Goal: Task Accomplishment & Management: Complete application form

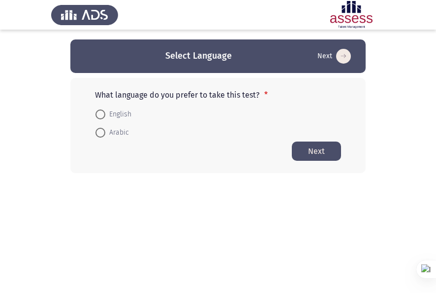
click at [98, 111] on span at bounding box center [101, 114] width 10 height 10
click at [98, 111] on input "English" at bounding box center [101, 114] width 10 height 10
radio input "true"
click at [314, 155] on button "Next" at bounding box center [316, 150] width 49 height 19
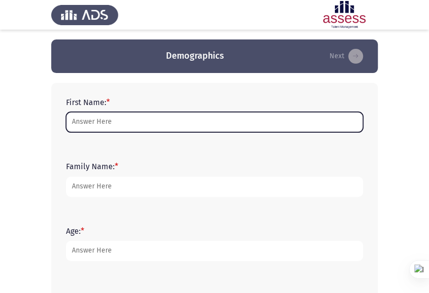
click at [212, 127] on input "First Name: *" at bounding box center [214, 122] width 297 height 20
drag, startPoint x: 214, startPoint y: 124, endPoint x: 213, endPoint y: 117, distance: 7.5
click at [210, 129] on input "First Name: *" at bounding box center [214, 122] width 297 height 20
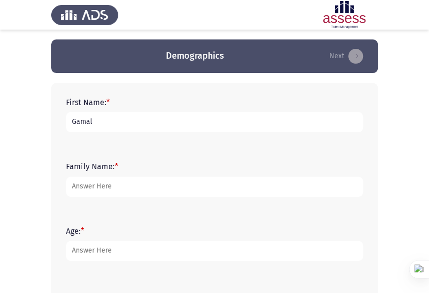
type input "Gamal"
type input "Hammad"
type input "45"
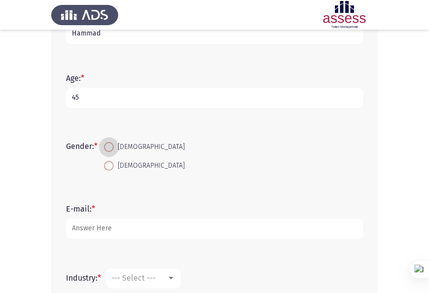
click at [110, 165] on span at bounding box center [109, 166] width 10 height 10
click at [110, 165] on input "[DEMOGRAPHIC_DATA]" at bounding box center [109, 166] width 10 height 10
radio input "true"
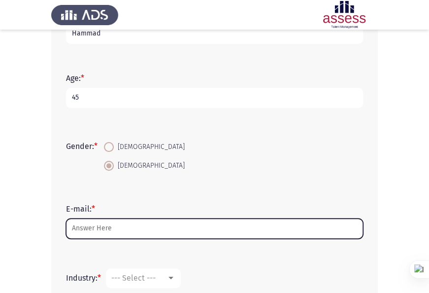
click at [116, 229] on input "E-mail: *" at bounding box center [214, 228] width 297 height 20
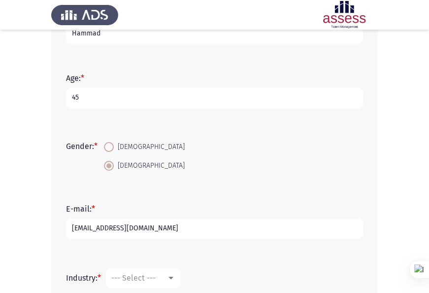
type input "[EMAIL_ADDRESS][DOMAIN_NAME]"
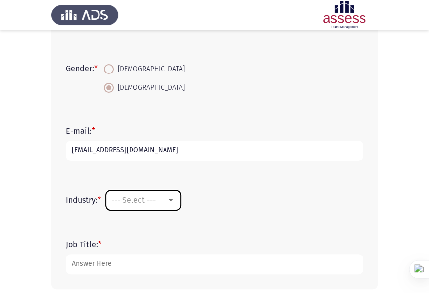
scroll to position [231, 0]
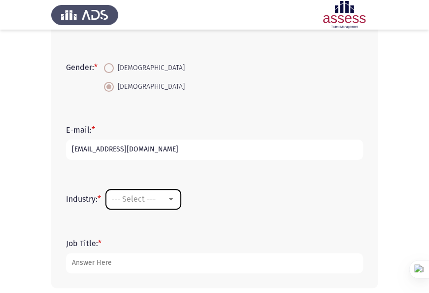
click at [141, 204] on mat-select "--- Select ---" at bounding box center [143, 199] width 75 height 20
click at [152, 197] on span "--- Select ---" at bounding box center [133, 198] width 44 height 9
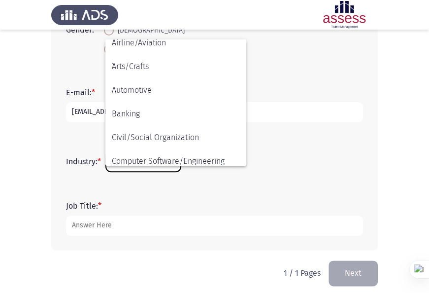
scroll to position [31, 0]
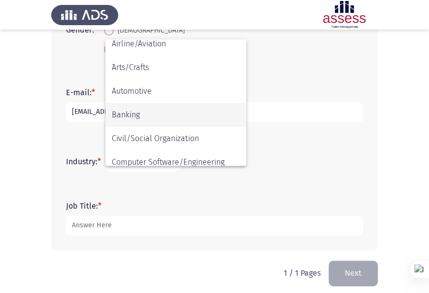
click at [156, 114] on span "Banking" at bounding box center [176, 115] width 128 height 24
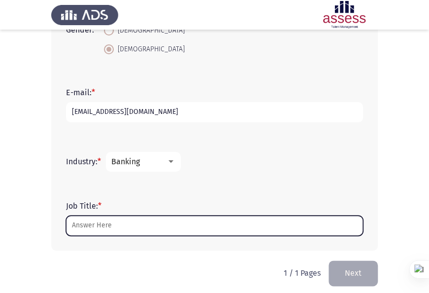
click at [142, 233] on input "Job Title: *" at bounding box center [214, 225] width 297 height 20
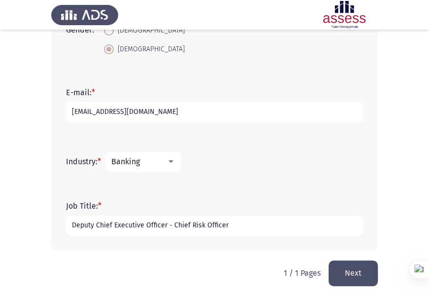
type input "Deputy Chief Executive Officer - Chief Risk Officer"
click at [354, 265] on button "Next" at bounding box center [353, 272] width 49 height 25
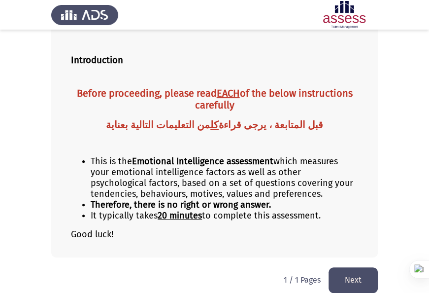
scroll to position [64, 0]
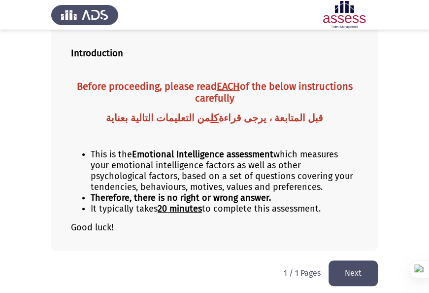
click at [356, 266] on button "Next" at bounding box center [353, 272] width 49 height 25
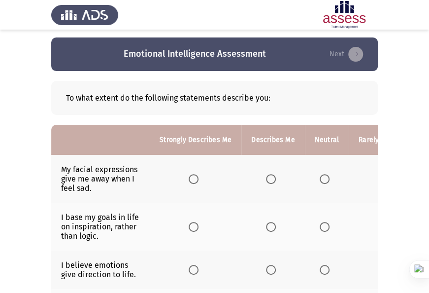
scroll to position [0, 0]
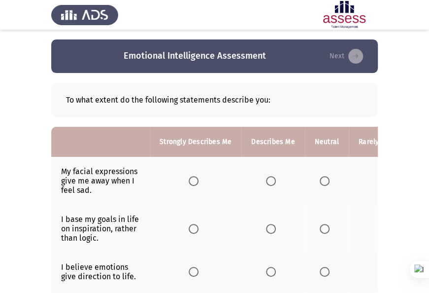
click at [269, 179] on span "Select an option" at bounding box center [271, 181] width 10 height 10
click at [269, 179] on input "Select an option" at bounding box center [271, 181] width 10 height 10
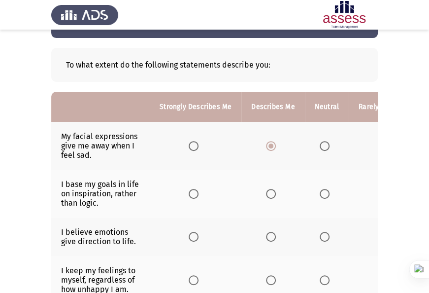
scroll to position [49, 0]
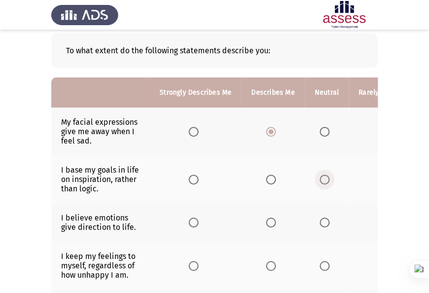
click at [322, 180] on span "Select an option" at bounding box center [325, 179] width 10 height 10
click at [322, 180] on input "Select an option" at bounding box center [325, 179] width 10 height 10
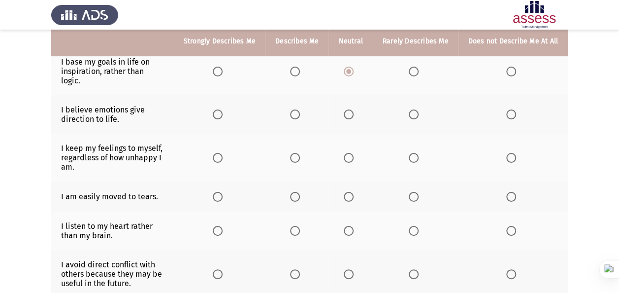
scroll to position [99, 0]
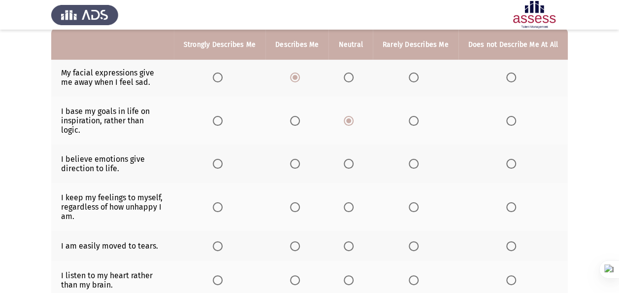
click at [354, 159] on span "Select an option" at bounding box center [349, 164] width 10 height 10
click at [354, 159] on input "Select an option" at bounding box center [349, 164] width 10 height 10
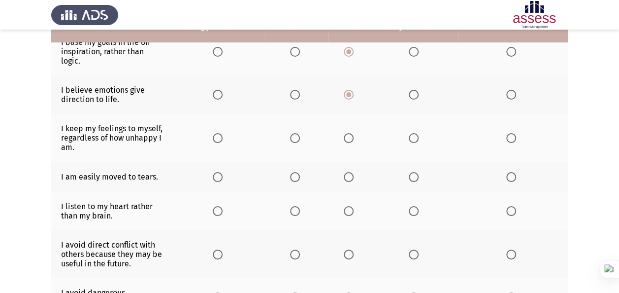
scroll to position [148, 0]
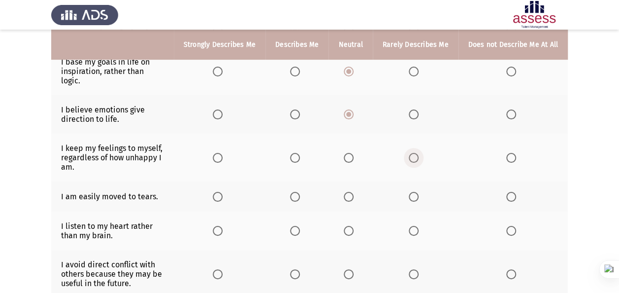
click at [416, 153] on span "Select an option" at bounding box center [414, 158] width 10 height 10
click at [416, 153] on input "Select an option" at bounding box center [414, 158] width 10 height 10
click at [350, 192] on span "Select an option" at bounding box center [349, 197] width 10 height 10
click at [350, 192] on input "Select an option" at bounding box center [349, 197] width 10 height 10
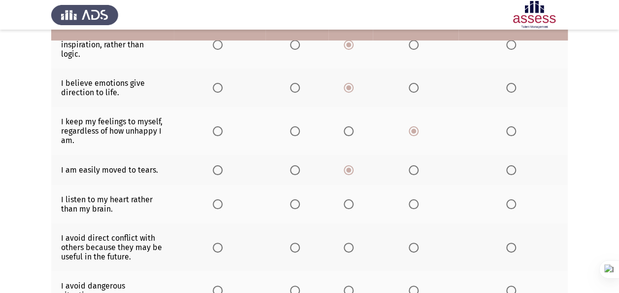
scroll to position [197, 0]
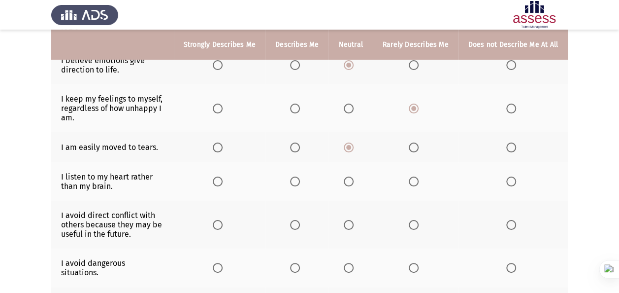
click at [350, 176] on span "Select an option" at bounding box center [349, 181] width 10 height 10
click at [350, 176] on input "Select an option" at bounding box center [349, 181] width 10 height 10
click at [418, 220] on span "Select an option" at bounding box center [414, 225] width 10 height 10
click at [418, 220] on input "Select an option" at bounding box center [414, 225] width 10 height 10
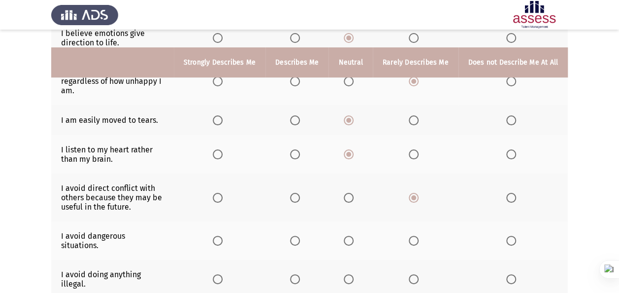
scroll to position [246, 0]
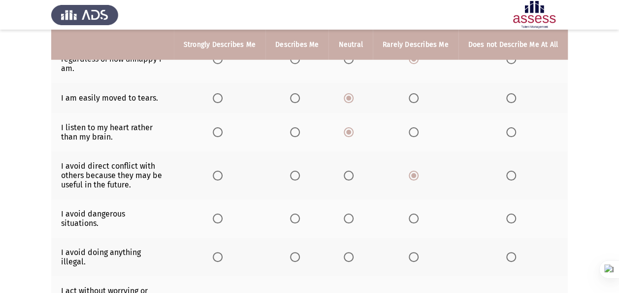
click at [412, 213] on span "Select an option" at bounding box center [414, 218] width 10 height 10
click at [412, 213] on input "Select an option" at bounding box center [414, 218] width 10 height 10
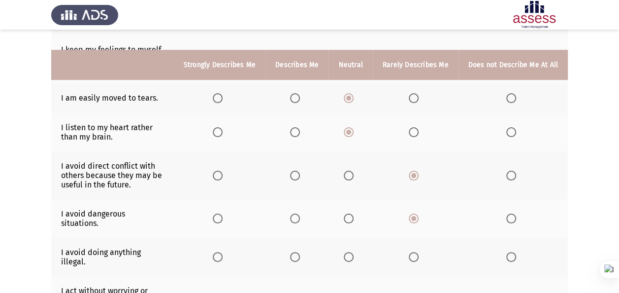
scroll to position [345, 0]
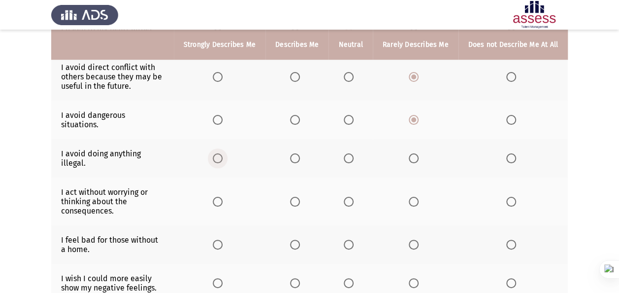
click at [219, 153] on span "Select an option" at bounding box center [218, 158] width 10 height 10
click at [219, 153] on input "Select an option" at bounding box center [218, 158] width 10 height 10
click at [351, 197] on span "Select an option" at bounding box center [349, 202] width 10 height 10
click at [351, 197] on input "Select an option" at bounding box center [349, 202] width 10 height 10
click at [417, 197] on span "Select an option" at bounding box center [414, 202] width 10 height 10
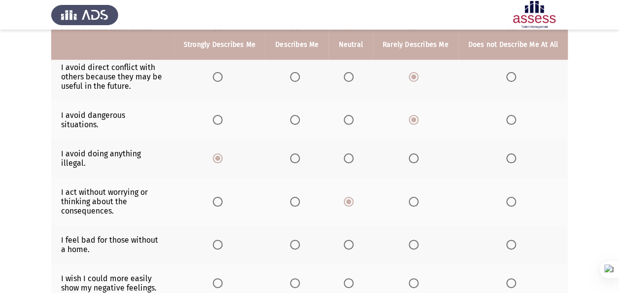
click at [417, 197] on input "Select an option" at bounding box center [414, 202] width 10 height 10
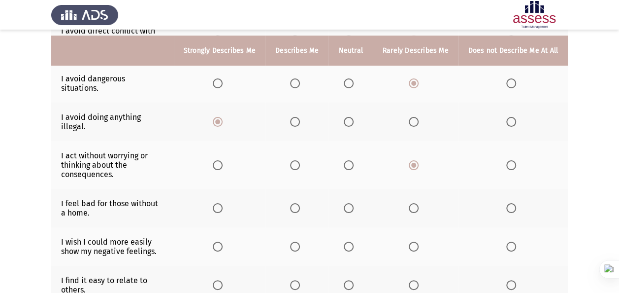
scroll to position [394, 0]
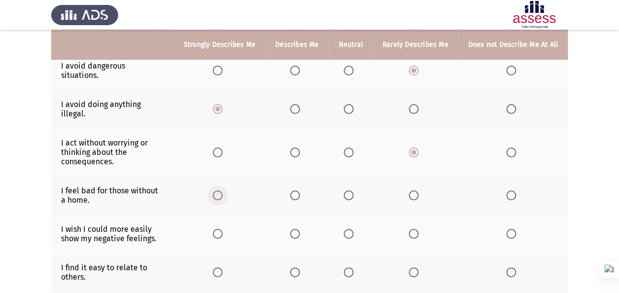
click at [223, 190] on span "Select an option" at bounding box center [218, 195] width 10 height 10
click at [223, 190] on input "Select an option" at bounding box center [218, 195] width 10 height 10
click at [354, 229] on span "Select an option" at bounding box center [349, 234] width 10 height 10
click at [354, 229] on input "Select an option" at bounding box center [349, 234] width 10 height 10
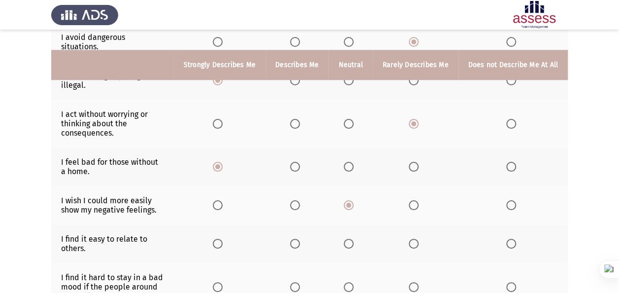
scroll to position [443, 0]
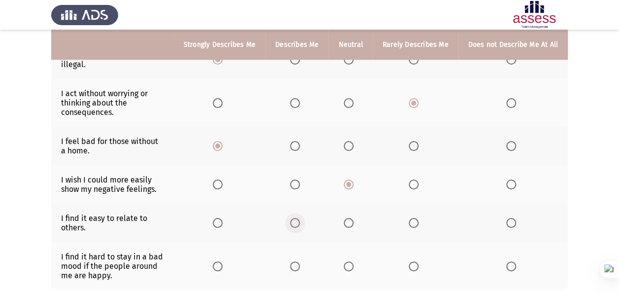
click at [299, 218] on span "Select an option" at bounding box center [295, 223] width 10 height 10
click at [299, 218] on input "Select an option" at bounding box center [295, 223] width 10 height 10
click at [223, 261] on span "Select an option" at bounding box center [218, 266] width 10 height 10
click at [223, 261] on input "Select an option" at bounding box center [218, 266] width 10 height 10
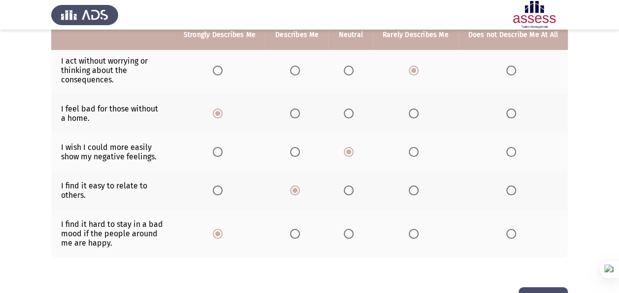
scroll to position [478, 0]
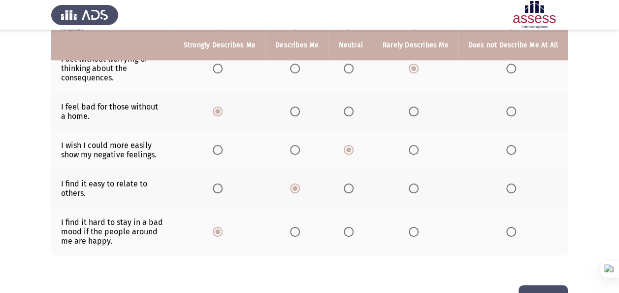
click at [436, 285] on button "Next" at bounding box center [543, 297] width 49 height 25
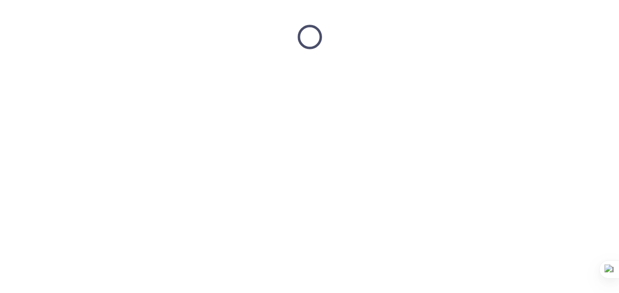
scroll to position [0, 0]
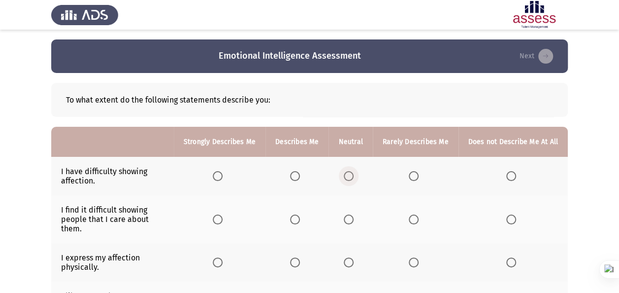
click at [349, 174] on span "Select an option" at bounding box center [349, 176] width 10 height 10
click at [349, 174] on input "Select an option" at bounding box center [349, 176] width 10 height 10
click at [415, 216] on span "Select an option" at bounding box center [414, 219] width 10 height 10
click at [415, 216] on input "Select an option" at bounding box center [414, 219] width 10 height 10
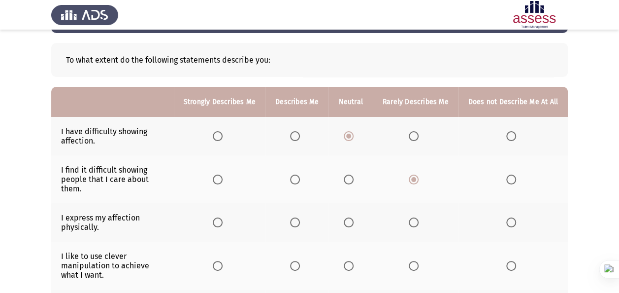
scroll to position [49, 0]
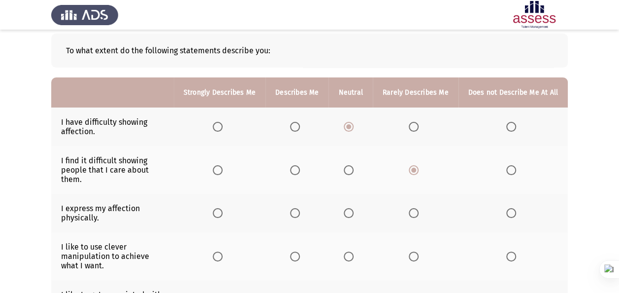
click at [419, 213] on span "Select an option" at bounding box center [414, 213] width 10 height 10
click at [419, 213] on input "Select an option" at bounding box center [414, 213] width 10 height 10
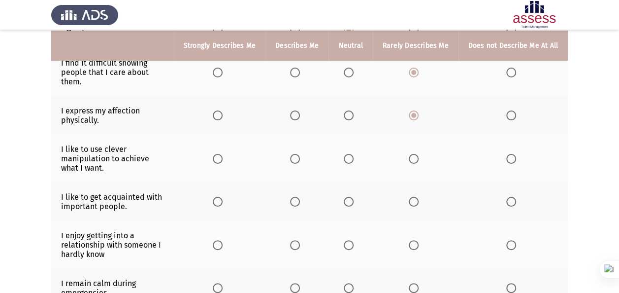
scroll to position [148, 0]
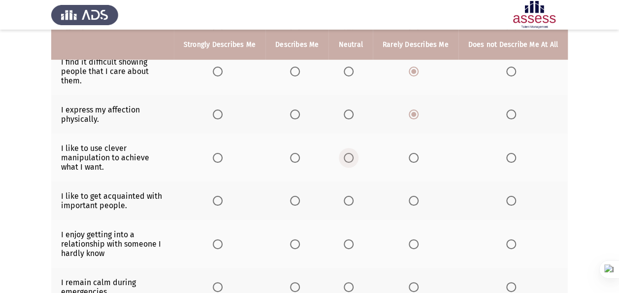
click at [354, 157] on span "Select an option" at bounding box center [349, 158] width 10 height 10
click at [354, 157] on input "Select an option" at bounding box center [349, 158] width 10 height 10
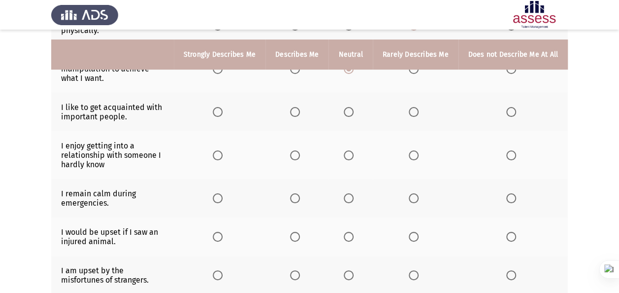
scroll to position [246, 0]
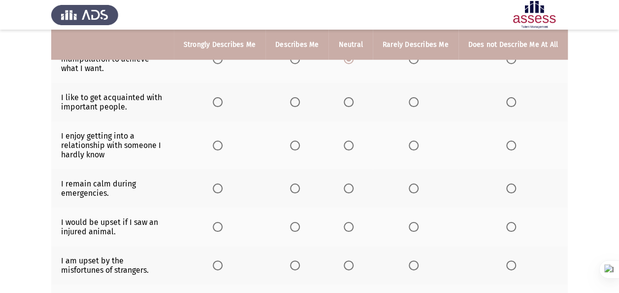
click at [350, 100] on span "Select an option" at bounding box center [349, 102] width 10 height 10
click at [350, 100] on input "Select an option" at bounding box center [349, 102] width 10 height 10
click at [352, 144] on span "Select an option" at bounding box center [349, 145] width 10 height 10
click at [352, 144] on input "Select an option" at bounding box center [349, 145] width 10 height 10
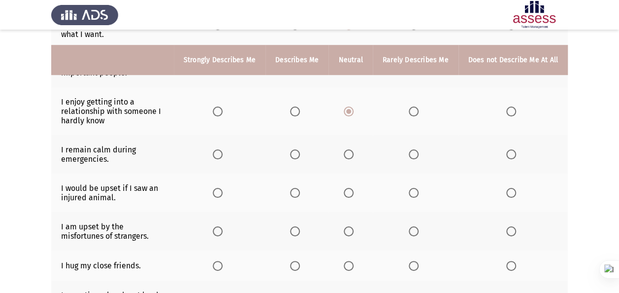
scroll to position [296, 0]
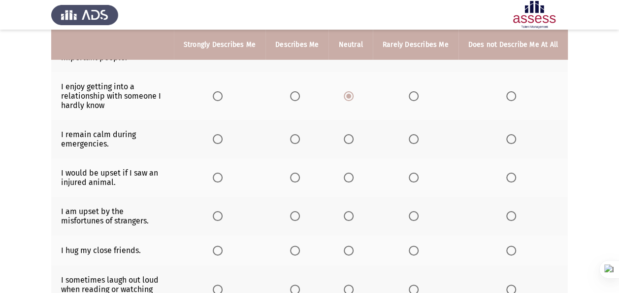
click at [295, 139] on span "Select an option" at bounding box center [295, 139] width 0 height 0
click at [298, 136] on input "Select an option" at bounding box center [295, 139] width 10 height 10
click at [297, 174] on span "Select an option" at bounding box center [295, 177] width 10 height 10
click at [297, 174] on input "Select an option" at bounding box center [295, 177] width 10 height 10
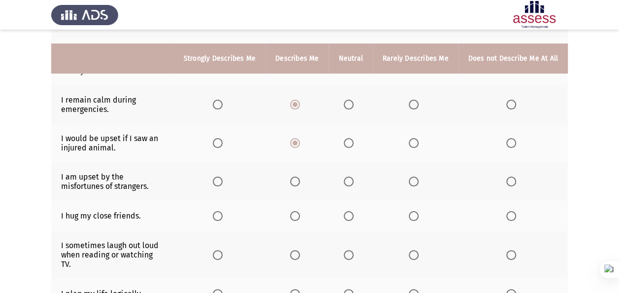
scroll to position [345, 0]
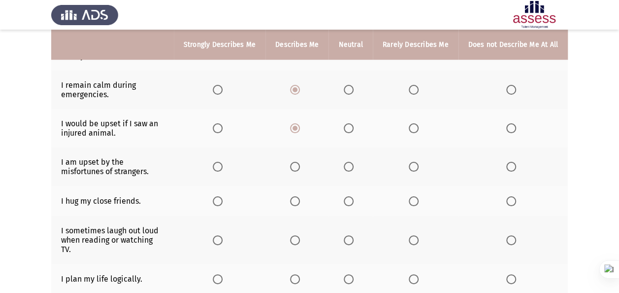
click at [298, 164] on span "Select an option" at bounding box center [295, 167] width 10 height 10
click at [298, 164] on input "Select an option" at bounding box center [295, 167] width 10 height 10
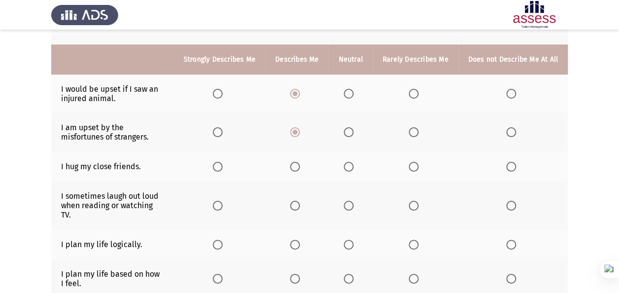
scroll to position [394, 0]
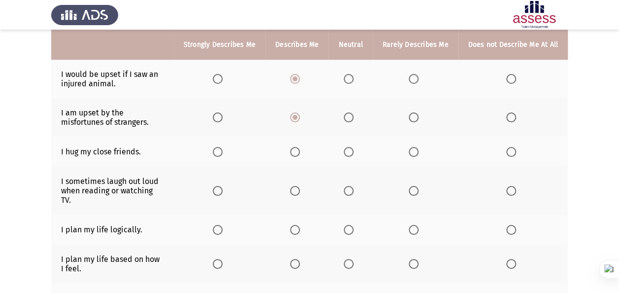
click at [223, 147] on span "Select an option" at bounding box center [218, 152] width 10 height 10
click at [223, 147] on input "Select an option" at bounding box center [218, 152] width 10 height 10
click at [352, 186] on span "Select an option" at bounding box center [349, 191] width 10 height 10
click at [352, 186] on input "Select an option" at bounding box center [349, 191] width 10 height 10
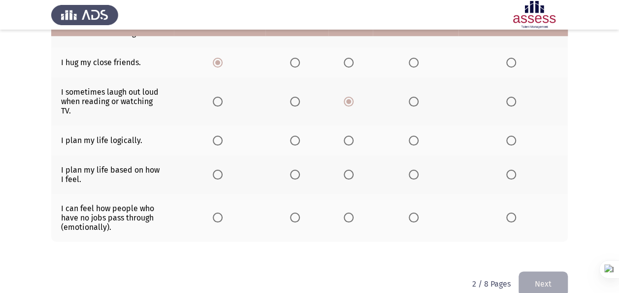
scroll to position [486, 0]
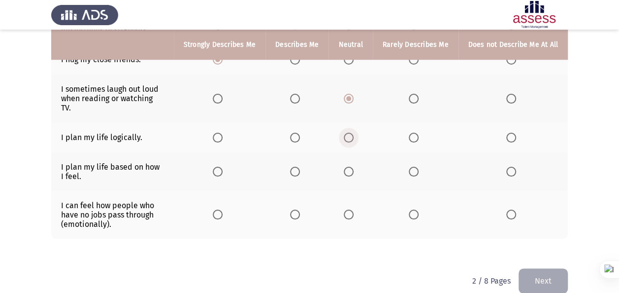
click at [352, 132] on span "Select an option" at bounding box center [349, 137] width 10 height 10
click at [352, 132] on input "Select an option" at bounding box center [349, 137] width 10 height 10
click at [351, 166] on span "Select an option" at bounding box center [349, 171] width 10 height 10
click at [351, 166] on input "Select an option" at bounding box center [349, 171] width 10 height 10
click at [218, 209] on span "Select an option" at bounding box center [218, 214] width 10 height 10
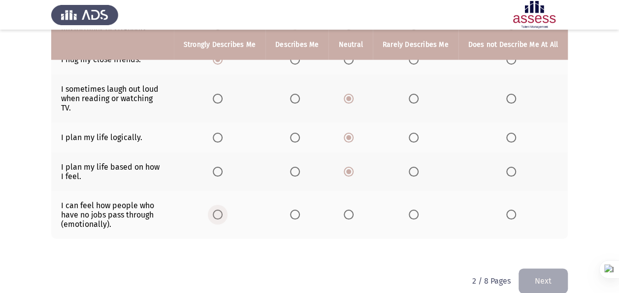
click at [218, 209] on input "Select an option" at bounding box center [218, 214] width 10 height 10
click at [436, 268] on button "Next" at bounding box center [543, 280] width 49 height 25
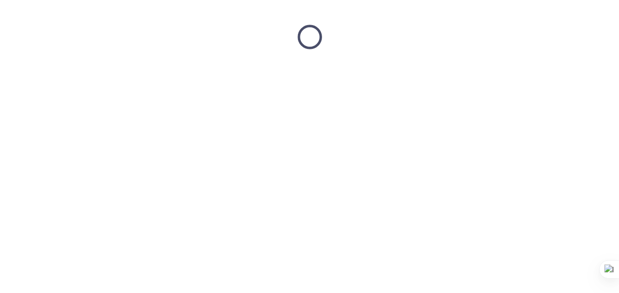
scroll to position [0, 0]
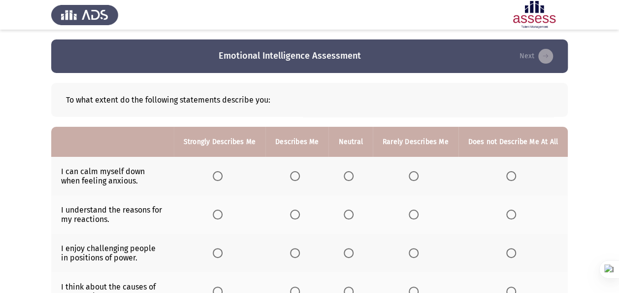
click at [99, 180] on td "I can calm myself down when feeling anxious." at bounding box center [112, 176] width 123 height 38
click at [351, 173] on span "Select an option" at bounding box center [349, 176] width 10 height 10
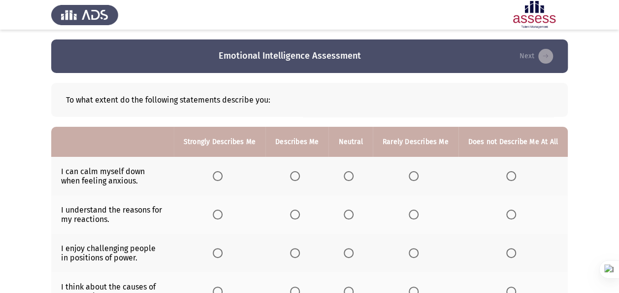
click at [351, 173] on input "Select an option" at bounding box center [349, 176] width 10 height 10
click at [350, 217] on span "Select an option" at bounding box center [349, 214] width 10 height 10
click at [350, 217] on input "Select an option" at bounding box center [349, 214] width 10 height 10
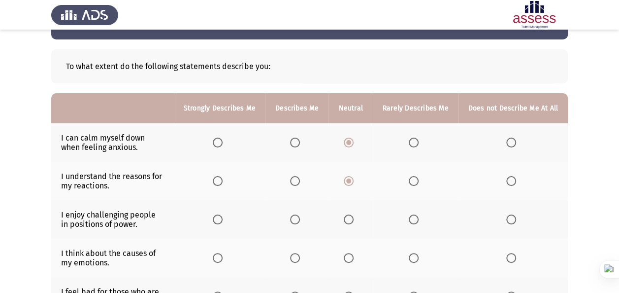
scroll to position [49, 0]
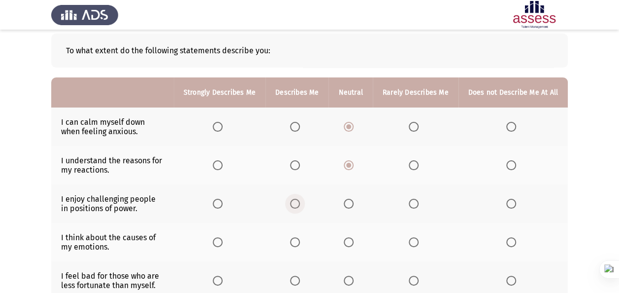
click at [300, 203] on span "Select an option" at bounding box center [295, 203] width 10 height 10
click at [300, 203] on input "Select an option" at bounding box center [295, 203] width 10 height 10
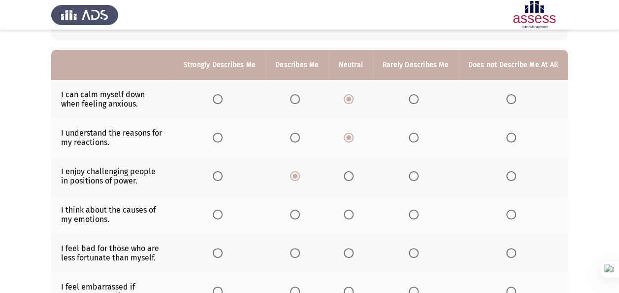
scroll to position [99, 0]
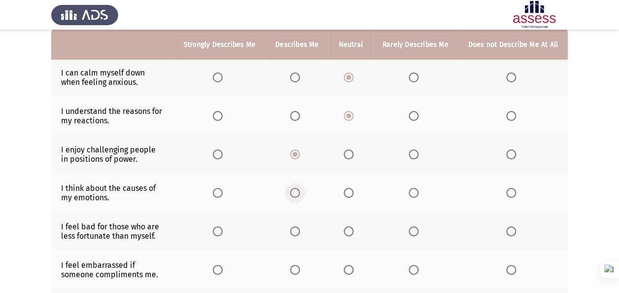
click at [299, 193] on span "Select an option" at bounding box center [295, 193] width 10 height 10
click at [299, 193] on input "Select an option" at bounding box center [295, 193] width 10 height 10
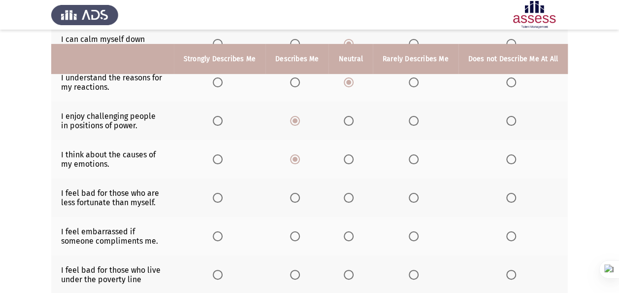
scroll to position [148, 0]
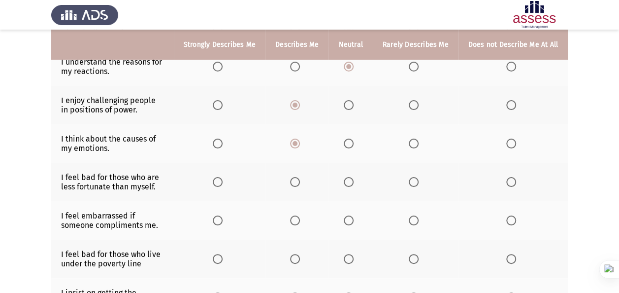
click at [298, 178] on span "Select an option" at bounding box center [295, 182] width 10 height 10
click at [298, 178] on input "Select an option" at bounding box center [295, 182] width 10 height 10
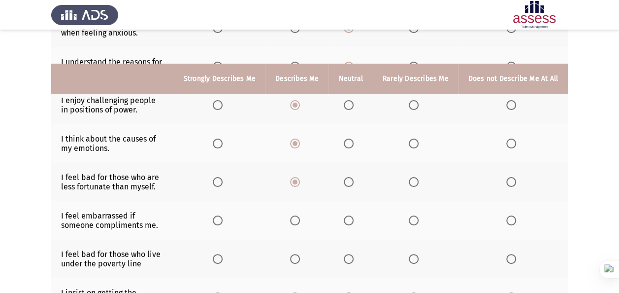
scroll to position [197, 0]
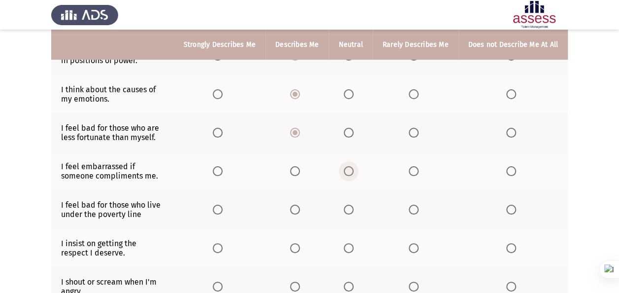
click at [349, 171] on span "Select an option" at bounding box center [349, 171] width 10 height 10
click at [349, 171] on input "Select an option" at bounding box center [349, 171] width 10 height 10
click at [222, 207] on span "Select an option" at bounding box center [218, 209] width 10 height 10
click at [222, 207] on input "Select an option" at bounding box center [218, 209] width 10 height 10
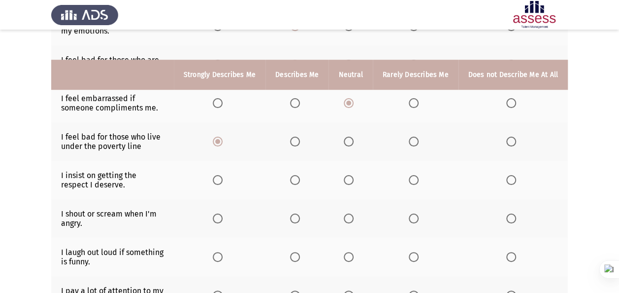
scroll to position [296, 0]
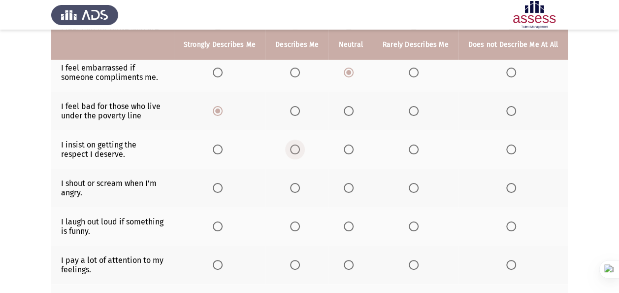
click at [297, 144] on span "Select an option" at bounding box center [295, 149] width 10 height 10
click at [297, 144] on input "Select an option" at bounding box center [295, 149] width 10 height 10
click at [412, 183] on span "Select an option" at bounding box center [414, 188] width 10 height 10
click at [412, 183] on input "Select an option" at bounding box center [414, 188] width 10 height 10
click at [300, 223] on span "Select an option" at bounding box center [295, 226] width 10 height 10
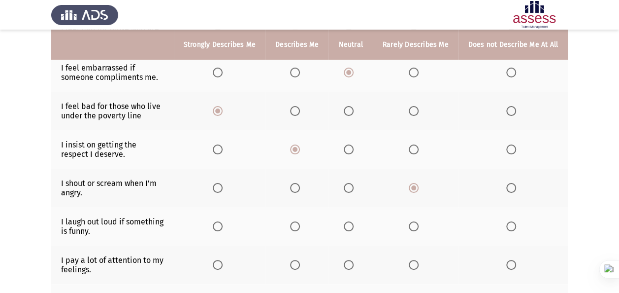
click at [300, 223] on input "Select an option" at bounding box center [295, 226] width 10 height 10
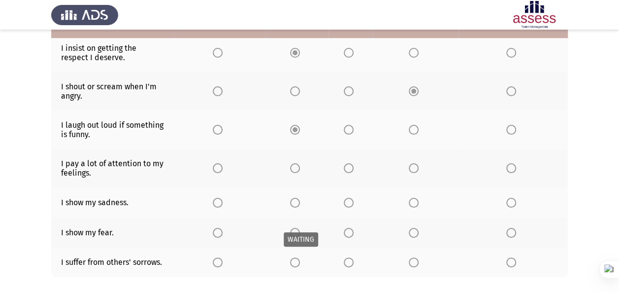
scroll to position [394, 0]
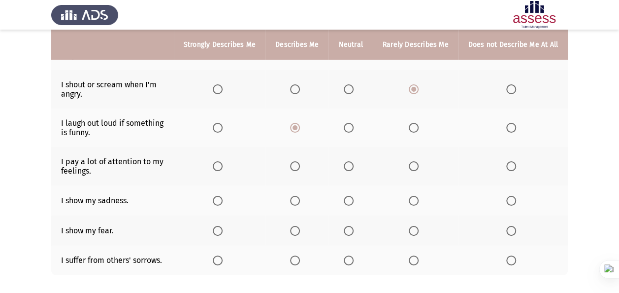
click at [300, 161] on span "Select an option" at bounding box center [295, 166] width 10 height 10
click at [300, 161] on input "Select an option" at bounding box center [295, 166] width 10 height 10
click at [299, 198] on span "Select an option" at bounding box center [295, 201] width 10 height 10
click at [299, 198] on input "Select an option" at bounding box center [295, 201] width 10 height 10
click at [414, 226] on span "Select an option" at bounding box center [414, 231] width 10 height 10
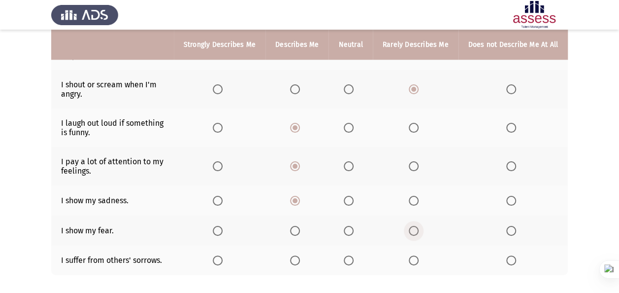
click at [414, 226] on input "Select an option" at bounding box center [414, 231] width 10 height 10
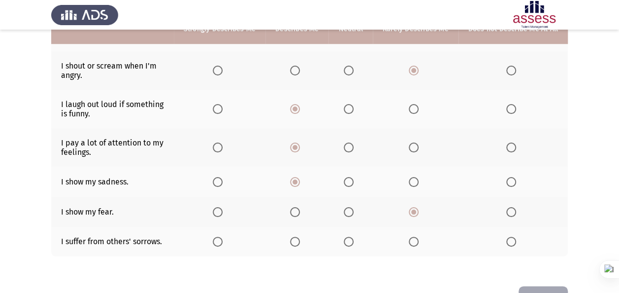
scroll to position [441, 0]
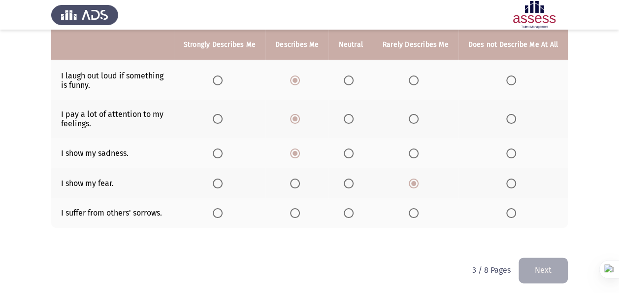
click at [352, 211] on span "Select an option" at bounding box center [349, 213] width 10 height 10
click at [352, 211] on input "Select an option" at bounding box center [349, 213] width 10 height 10
click at [436, 271] on button "Next" at bounding box center [543, 269] width 49 height 25
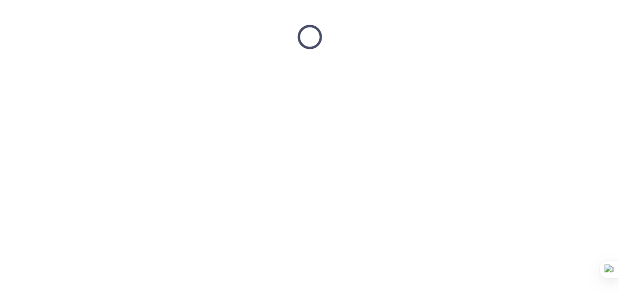
scroll to position [0, 0]
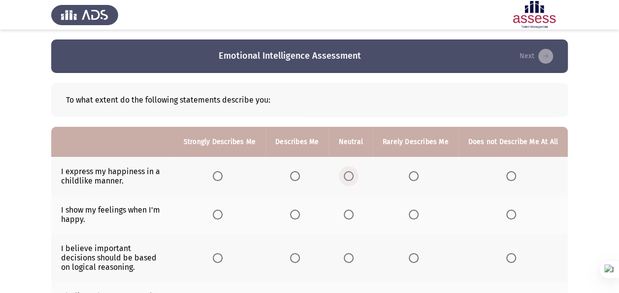
click at [354, 176] on span "Select an option" at bounding box center [349, 176] width 10 height 10
click at [354, 176] on input "Select an option" at bounding box center [349, 176] width 10 height 10
click at [351, 215] on span "Select an option" at bounding box center [349, 214] width 10 height 10
click at [351, 215] on input "Select an option" at bounding box center [349, 214] width 10 height 10
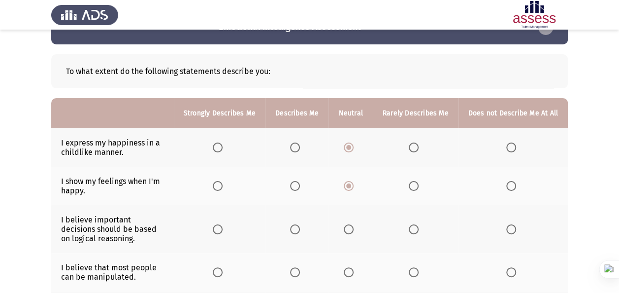
scroll to position [49, 0]
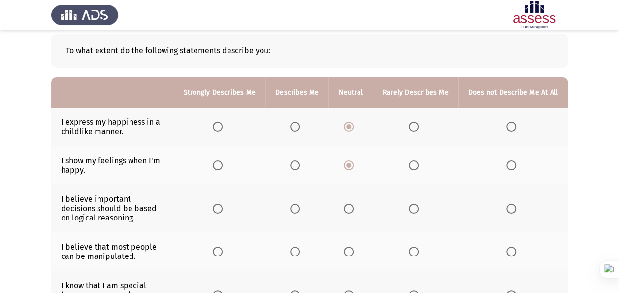
click at [352, 205] on span "Select an option" at bounding box center [349, 208] width 10 height 10
click at [352, 205] on input "Select an option" at bounding box center [349, 208] width 10 height 10
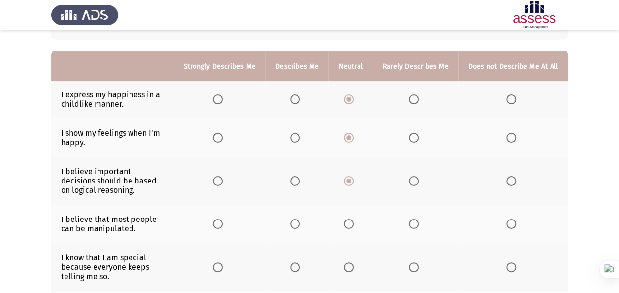
scroll to position [99, 0]
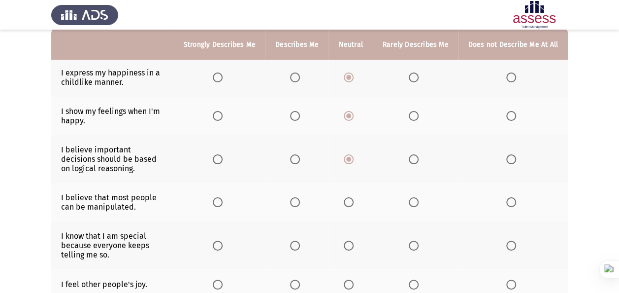
click at [416, 202] on span "Select an option" at bounding box center [414, 202] width 10 height 10
click at [416, 202] on input "Select an option" at bounding box center [414, 202] width 10 height 10
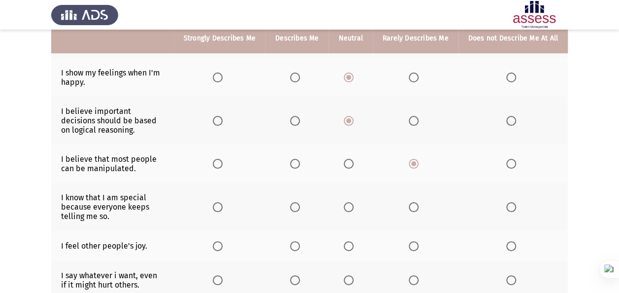
scroll to position [148, 0]
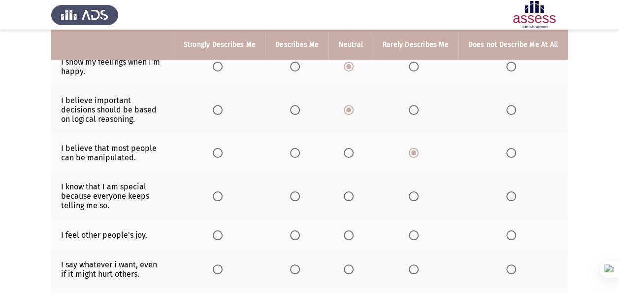
click at [417, 196] on span "Select an option" at bounding box center [414, 196] width 10 height 10
click at [417, 196] on input "Select an option" at bounding box center [414, 196] width 10 height 10
click at [436, 191] on span "Select an option" at bounding box center [511, 196] width 10 height 10
click at [436, 191] on input "Select an option" at bounding box center [511, 196] width 10 height 10
click at [416, 232] on span "Select an option" at bounding box center [414, 235] width 10 height 10
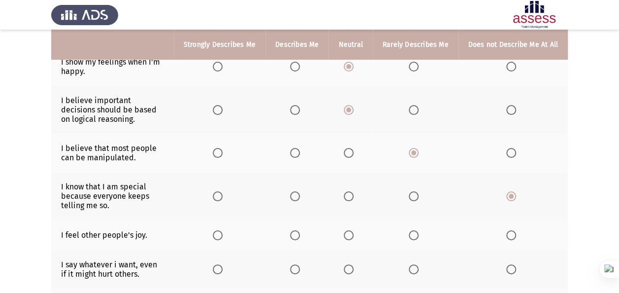
click at [416, 232] on input "Select an option" at bounding box center [414, 235] width 10 height 10
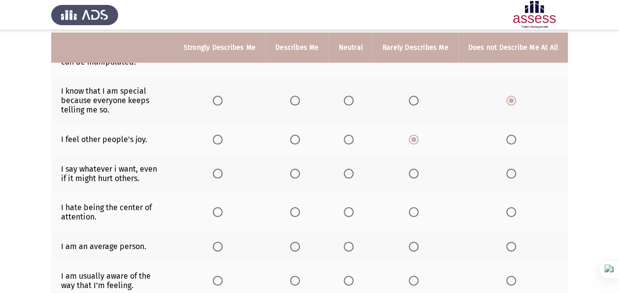
scroll to position [246, 0]
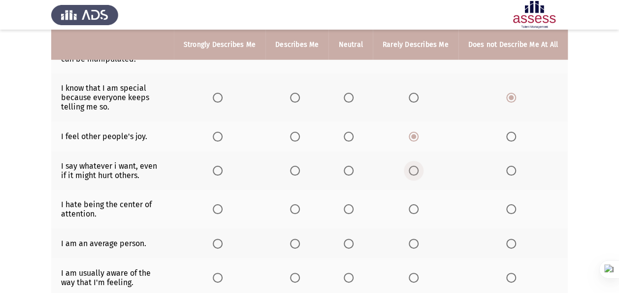
click at [417, 166] on span "Select an option" at bounding box center [414, 170] width 10 height 10
click at [417, 166] on input "Select an option" at bounding box center [414, 170] width 10 height 10
click at [415, 204] on span "Select an option" at bounding box center [414, 209] width 10 height 10
click at [415, 204] on input "Select an option" at bounding box center [414, 209] width 10 height 10
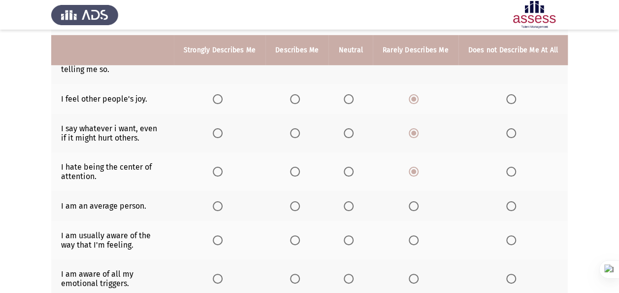
scroll to position [296, 0]
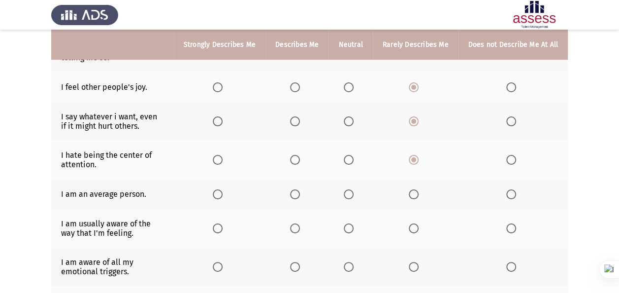
click at [349, 189] on span "Select an option" at bounding box center [349, 194] width 10 height 10
click at [349, 189] on input "Select an option" at bounding box center [349, 194] width 10 height 10
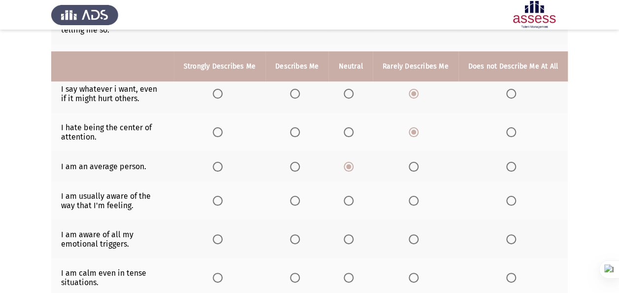
scroll to position [345, 0]
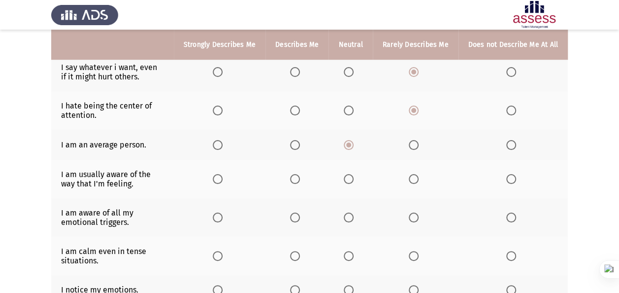
click at [353, 176] on span "Select an option" at bounding box center [349, 179] width 10 height 10
click at [353, 176] on input "Select an option" at bounding box center [349, 179] width 10 height 10
click at [353, 218] on span "Select an option" at bounding box center [349, 217] width 10 height 10
click at [353, 218] on input "Select an option" at bounding box center [349, 217] width 10 height 10
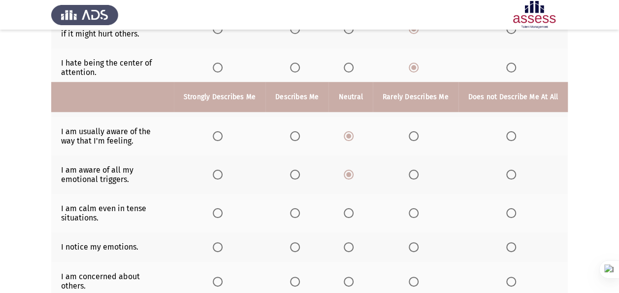
scroll to position [443, 0]
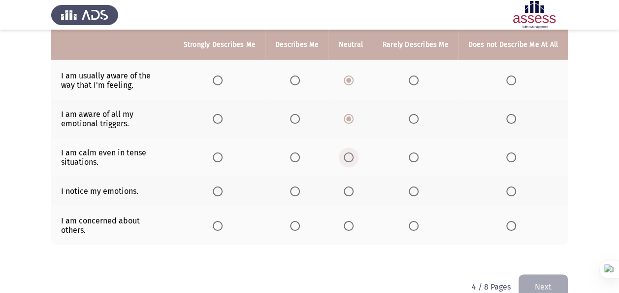
click at [352, 153] on span "Select an option" at bounding box center [349, 157] width 10 height 10
click at [352, 153] on input "Select an option" at bounding box center [349, 157] width 10 height 10
click at [349, 186] on span "Select an option" at bounding box center [349, 191] width 10 height 10
click at [349, 186] on input "Select an option" at bounding box center [349, 191] width 10 height 10
click at [303, 221] on label "Select an option" at bounding box center [297, 226] width 14 height 10
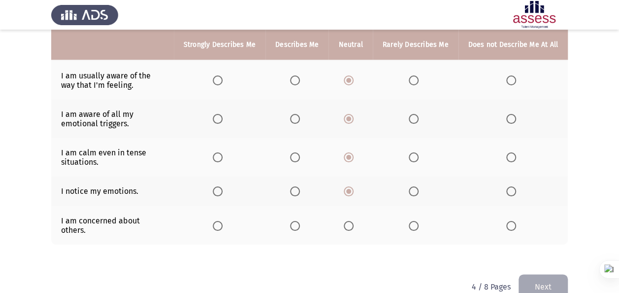
click at [300, 221] on input "Select an option" at bounding box center [295, 226] width 10 height 10
click at [298, 180] on th at bounding box center [296, 191] width 63 height 30
click at [298, 186] on span "Select an option" at bounding box center [295, 191] width 10 height 10
click at [298, 186] on input "Select an option" at bounding box center [295, 191] width 10 height 10
click at [300, 154] on span "Select an option" at bounding box center [295, 157] width 10 height 10
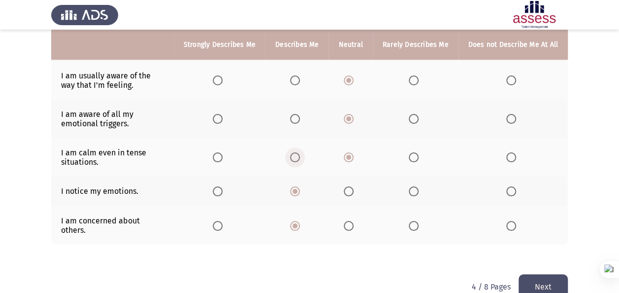
click at [300, 154] on input "Select an option" at bounding box center [295, 157] width 10 height 10
click at [436, 274] on button "Next" at bounding box center [543, 286] width 49 height 25
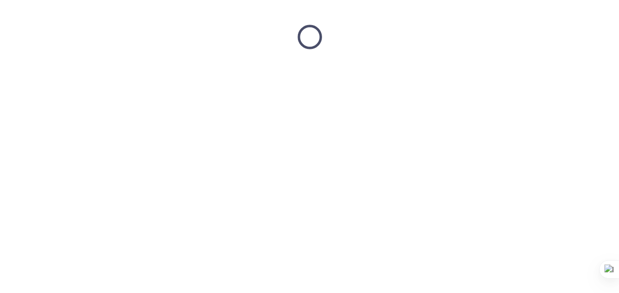
scroll to position [0, 0]
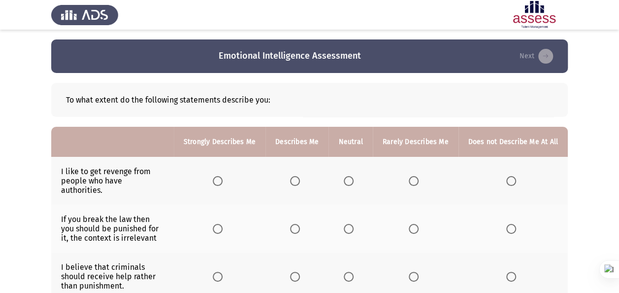
click at [415, 178] on span "Select an option" at bounding box center [414, 181] width 10 height 10
click at [415, 178] on input "Select an option" at bounding box center [414, 181] width 10 height 10
click at [418, 224] on span "Select an option" at bounding box center [414, 229] width 10 height 10
click at [418, 224] on input "Select an option" at bounding box center [414, 229] width 10 height 10
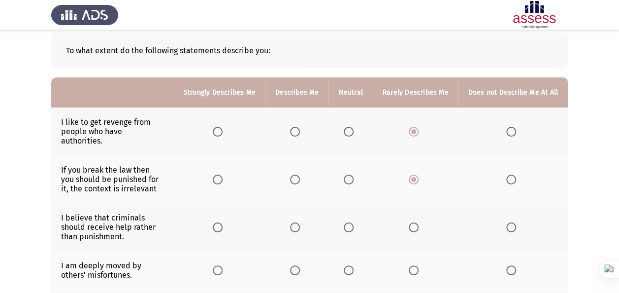
click at [422, 222] on label "Select an option" at bounding box center [416, 227] width 14 height 10
click at [419, 222] on input "Select an option" at bounding box center [414, 227] width 10 height 10
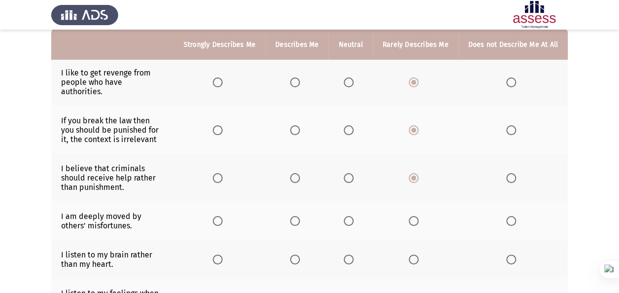
click at [436, 216] on span "Select an option" at bounding box center [511, 221] width 10 height 10
click at [436, 216] on input "Select an option" at bounding box center [511, 221] width 10 height 10
click at [436, 173] on span "Select an option" at bounding box center [511, 178] width 10 height 10
click at [436, 173] on input "Select an option" at bounding box center [511, 178] width 10 height 10
click at [410, 173] on span "Select an option" at bounding box center [414, 178] width 10 height 10
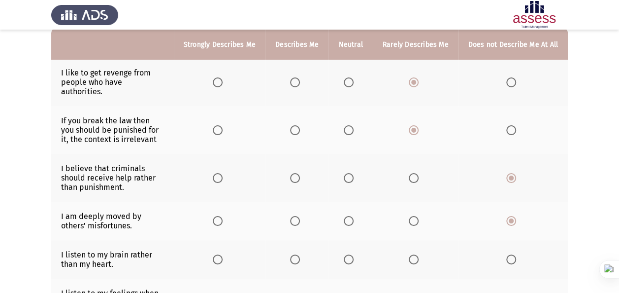
click at [410, 173] on input "Select an option" at bounding box center [414, 178] width 10 height 10
click at [413, 216] on span "Select an option" at bounding box center [414, 221] width 10 height 10
click at [413, 216] on input "Select an option" at bounding box center [414, 221] width 10 height 10
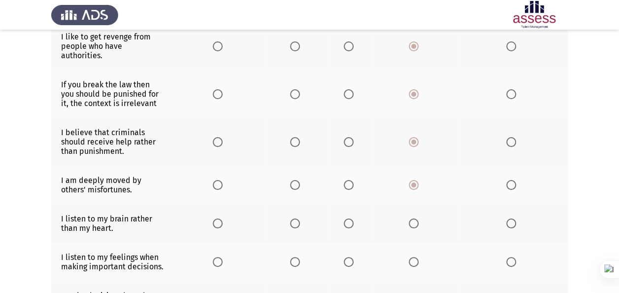
scroll to position [148, 0]
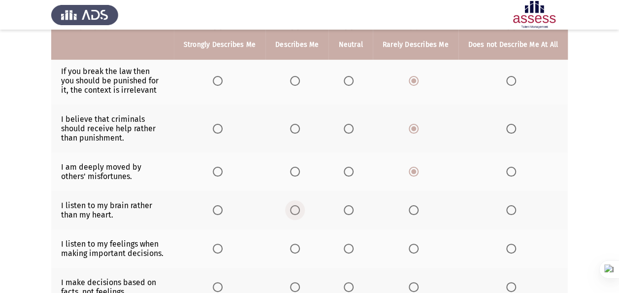
click at [296, 205] on span "Select an option" at bounding box center [295, 210] width 10 height 10
click at [296, 205] on input "Select an option" at bounding box center [295, 210] width 10 height 10
click at [351, 166] on span "Select an option" at bounding box center [349, 171] width 10 height 10
click at [351, 166] on input "Select an option" at bounding box center [349, 171] width 10 height 10
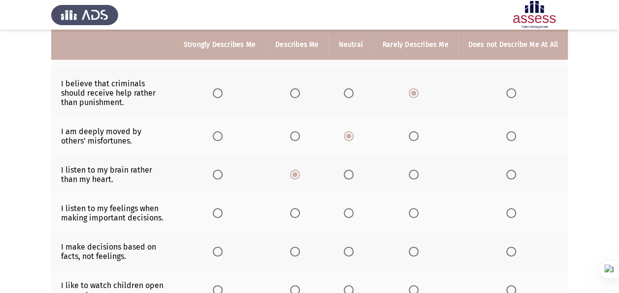
scroll to position [197, 0]
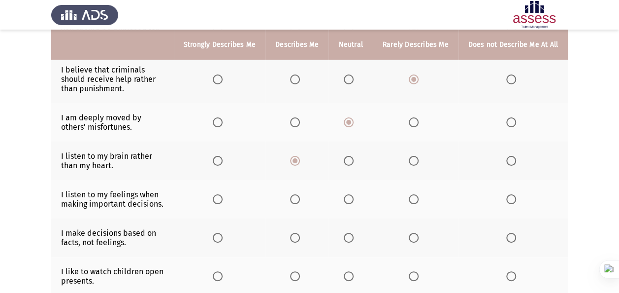
click at [350, 194] on span "Select an option" at bounding box center [349, 199] width 10 height 10
click at [350, 194] on input "Select an option" at bounding box center [349, 199] width 10 height 10
click at [352, 232] on span "Select an option" at bounding box center [349, 237] width 10 height 10
click at [352, 232] on input "Select an option" at bounding box center [349, 237] width 10 height 10
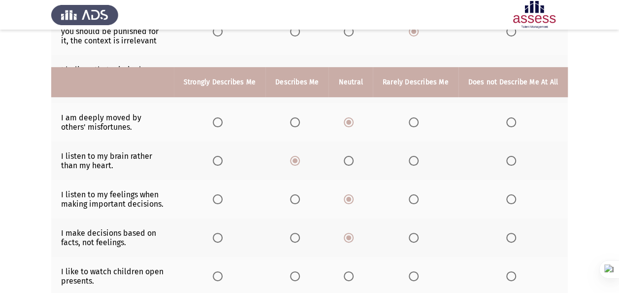
scroll to position [296, 0]
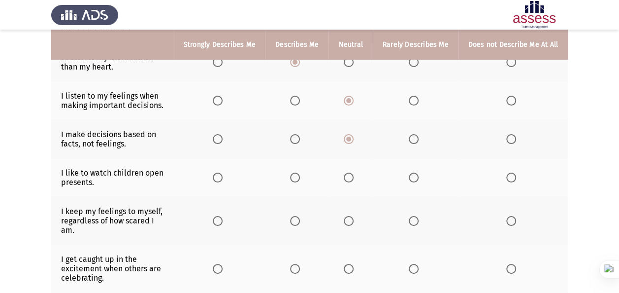
click at [353, 172] on span "Select an option" at bounding box center [349, 177] width 10 height 10
click at [353, 172] on input "Select an option" at bounding box center [349, 177] width 10 height 10
click at [354, 216] on span "Select an option" at bounding box center [349, 221] width 10 height 10
click at [354, 216] on input "Select an option" at bounding box center [349, 221] width 10 height 10
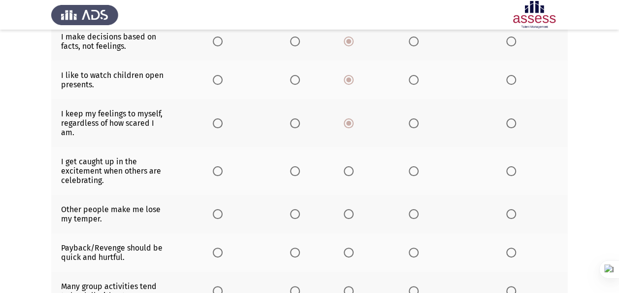
scroll to position [394, 0]
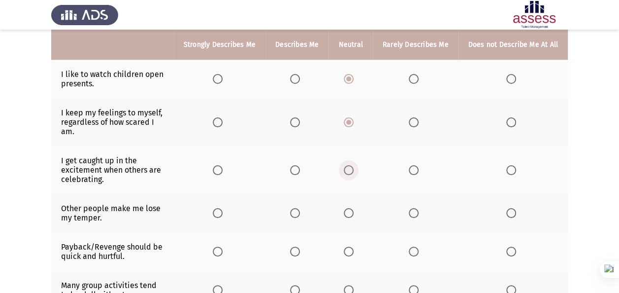
click at [354, 165] on span "Select an option" at bounding box center [349, 170] width 10 height 10
click at [354, 165] on input "Select an option" at bounding box center [349, 170] width 10 height 10
click at [412, 208] on span "Select an option" at bounding box center [414, 213] width 10 height 10
click at [412, 208] on input "Select an option" at bounding box center [414, 213] width 10 height 10
click at [415, 246] on span "Select an option" at bounding box center [414, 251] width 10 height 10
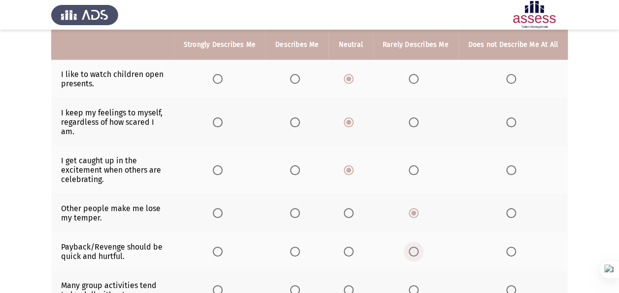
click at [415, 246] on input "Select an option" at bounding box center [414, 251] width 10 height 10
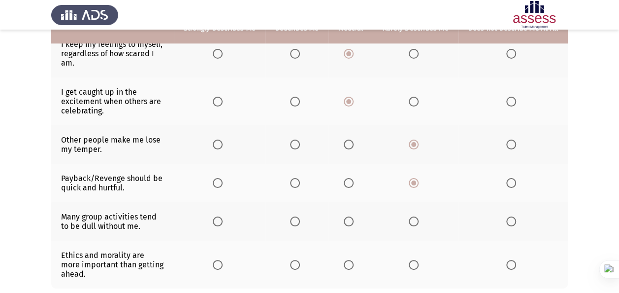
scroll to position [493, 0]
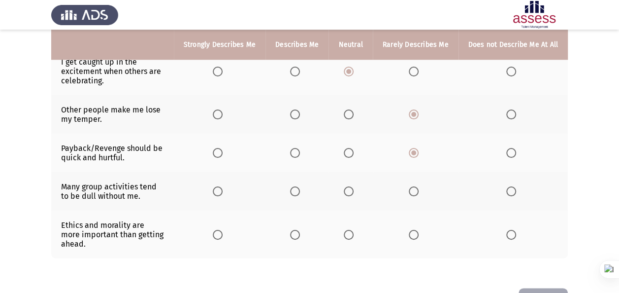
click at [352, 186] on span "Select an option" at bounding box center [349, 191] width 10 height 10
click at [352, 186] on input "Select an option" at bounding box center [349, 191] width 10 height 10
click at [223, 230] on span "Select an option" at bounding box center [218, 235] width 10 height 10
click at [223, 230] on input "Select an option" at bounding box center [218, 235] width 10 height 10
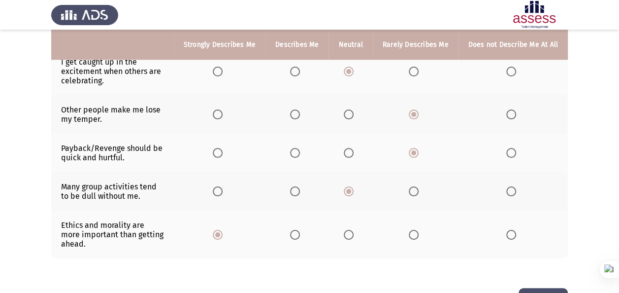
scroll to position [0, 0]
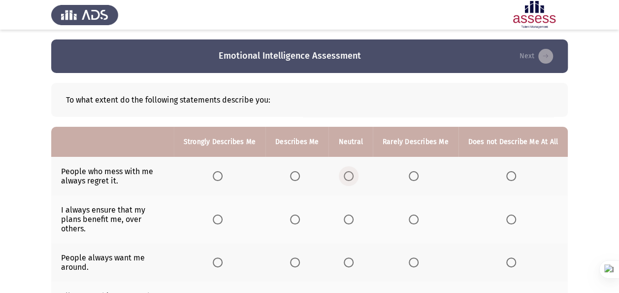
click at [349, 175] on span "Select an option" at bounding box center [349, 176] width 10 height 10
click at [349, 175] on input "Select an option" at bounding box center [349, 176] width 10 height 10
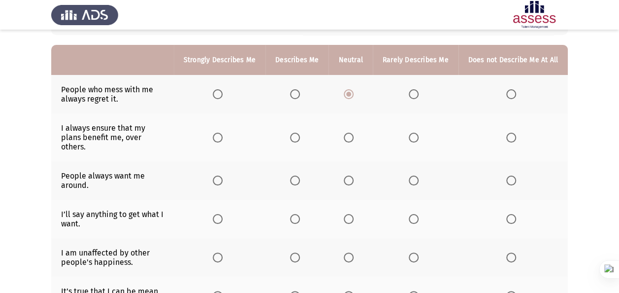
scroll to position [99, 0]
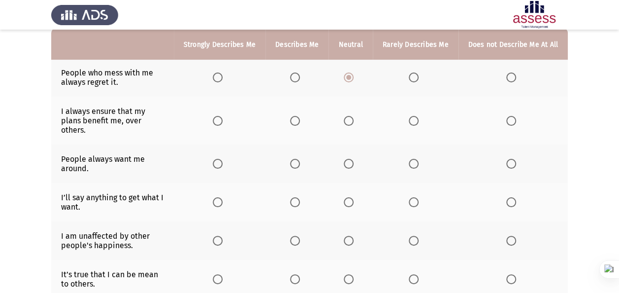
click at [353, 116] on span "Select an option" at bounding box center [349, 121] width 10 height 10
click at [353, 116] on input "Select an option" at bounding box center [349, 121] width 10 height 10
click at [354, 159] on span "Select an option" at bounding box center [349, 164] width 10 height 10
click at [354, 159] on input "Select an option" at bounding box center [349, 164] width 10 height 10
click at [416, 197] on span "Select an option" at bounding box center [414, 202] width 10 height 10
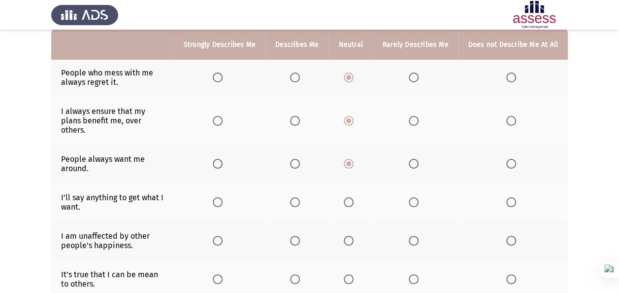
click at [416, 197] on input "Select an option" at bounding box center [414, 202] width 10 height 10
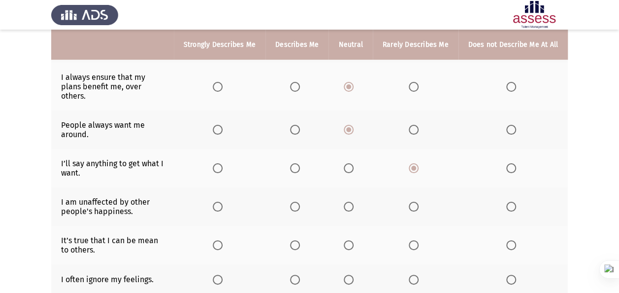
scroll to position [148, 0]
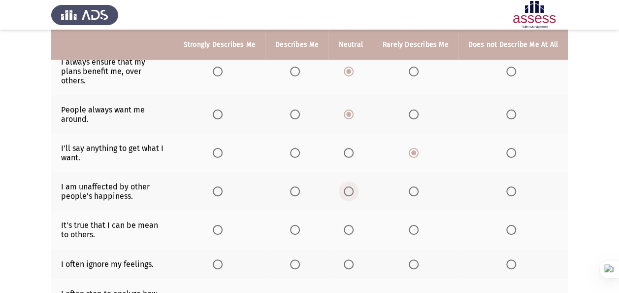
click at [351, 186] on span "Select an option" at bounding box center [349, 191] width 10 height 10
click at [351, 186] on input "Select an option" at bounding box center [349, 191] width 10 height 10
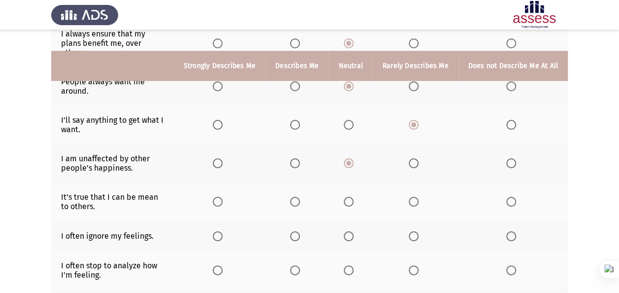
scroll to position [197, 0]
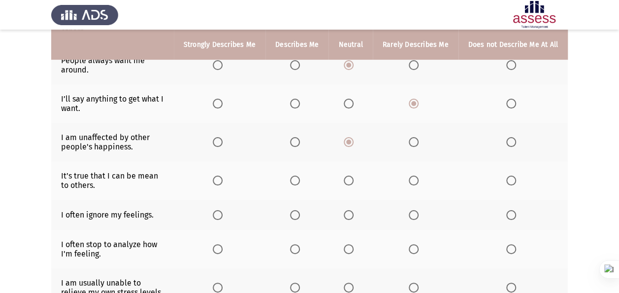
click at [352, 175] on span "Select an option" at bounding box center [349, 180] width 10 height 10
click at [352, 175] on input "Select an option" at bounding box center [349, 180] width 10 height 10
click at [351, 210] on span "Select an option" at bounding box center [349, 215] width 10 height 10
click at [351, 210] on input "Select an option" at bounding box center [349, 215] width 10 height 10
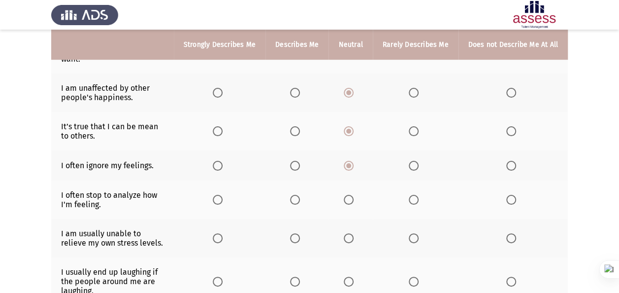
scroll to position [296, 0]
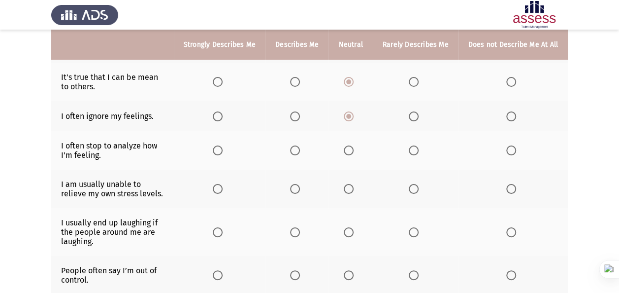
click at [351, 145] on span "Select an option" at bounding box center [349, 150] width 10 height 10
click at [351, 145] on input "Select an option" at bounding box center [349, 150] width 10 height 10
click at [413, 184] on span "Select an option" at bounding box center [414, 189] width 10 height 10
click at [413, 184] on input "Select an option" at bounding box center [414, 189] width 10 height 10
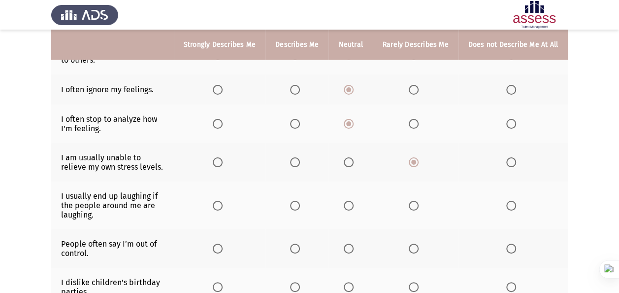
scroll to position [345, 0]
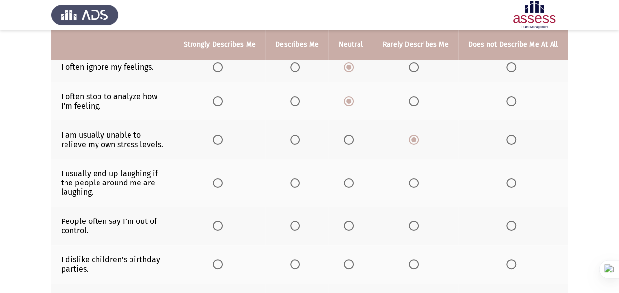
click at [354, 178] on span "Select an option" at bounding box center [349, 183] width 10 height 10
click at [354, 178] on input "Select an option" at bounding box center [349, 183] width 10 height 10
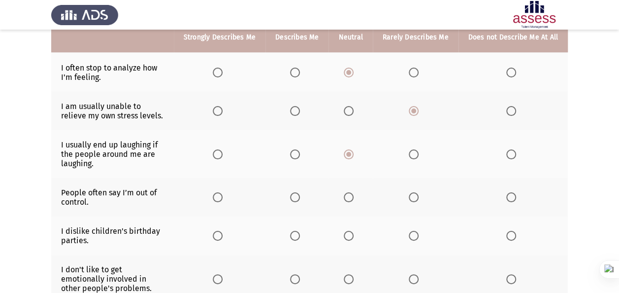
scroll to position [394, 0]
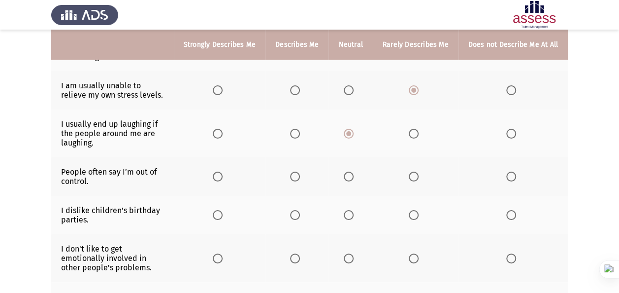
click at [414, 176] on span "Select an option" at bounding box center [414, 176] width 0 height 0
click at [415, 171] on input "Select an option" at bounding box center [414, 176] width 10 height 10
click at [419, 210] on span "Select an option" at bounding box center [414, 215] width 10 height 10
click at [419, 210] on input "Select an option" at bounding box center [414, 215] width 10 height 10
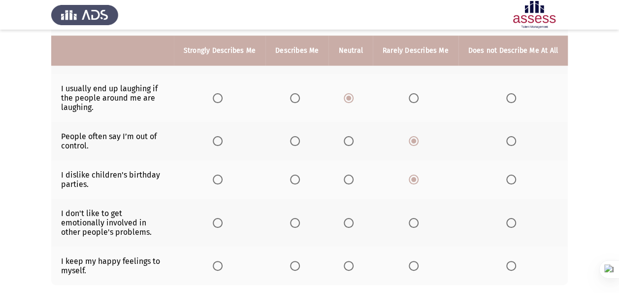
scroll to position [443, 0]
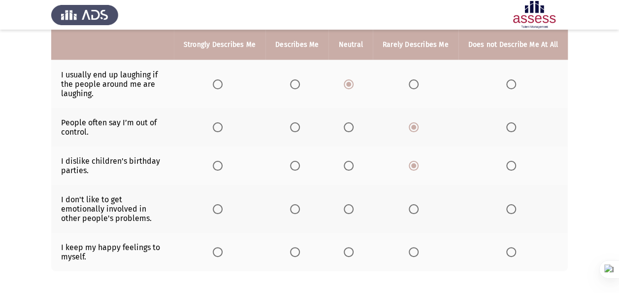
click at [417, 204] on span "Select an option" at bounding box center [414, 209] width 10 height 10
click at [417, 204] on input "Select an option" at bounding box center [414, 209] width 10 height 10
click at [351, 247] on span "Select an option" at bounding box center [349, 252] width 10 height 10
click at [351, 247] on input "Select an option" at bounding box center [349, 252] width 10 height 10
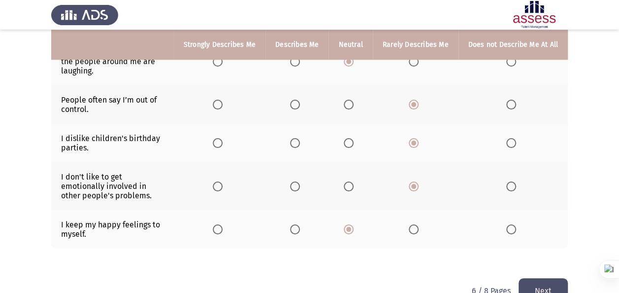
scroll to position [476, 0]
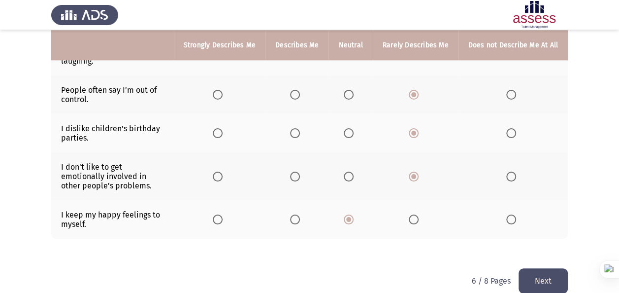
click at [436, 268] on button "Next" at bounding box center [543, 280] width 49 height 25
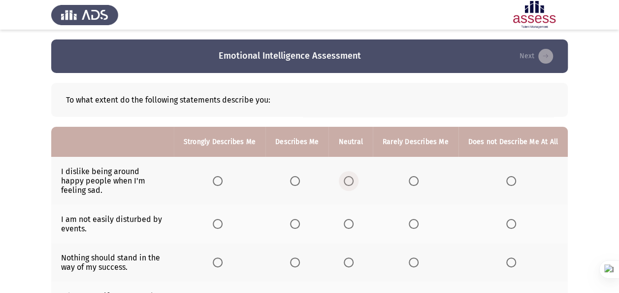
click at [347, 176] on span "Select an option" at bounding box center [349, 181] width 10 height 10
click at [347, 176] on input "Select an option" at bounding box center [349, 181] width 10 height 10
click at [300, 219] on span "Select an option" at bounding box center [295, 224] width 10 height 10
click at [300, 219] on input "Select an option" at bounding box center [295, 224] width 10 height 10
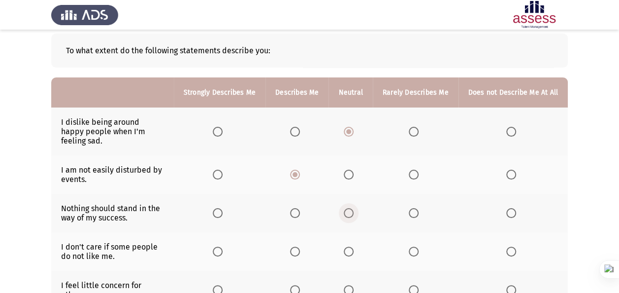
click at [353, 208] on span "Select an option" at bounding box center [349, 213] width 10 height 10
click at [353, 208] on input "Select an option" at bounding box center [349, 213] width 10 height 10
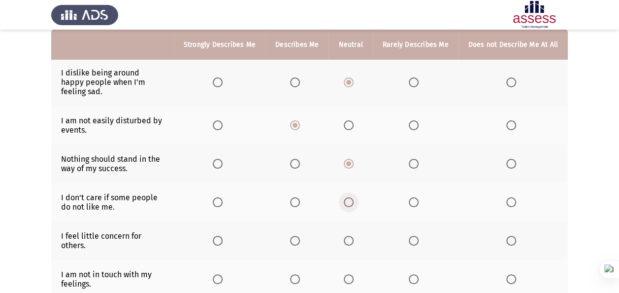
click at [352, 197] on span "Select an option" at bounding box center [349, 202] width 10 height 10
click at [352, 197] on input "Select an option" at bounding box center [349, 202] width 10 height 10
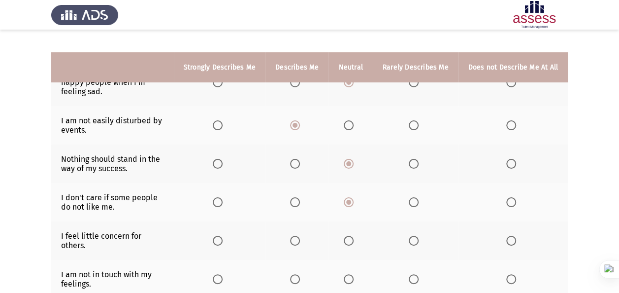
scroll to position [148, 0]
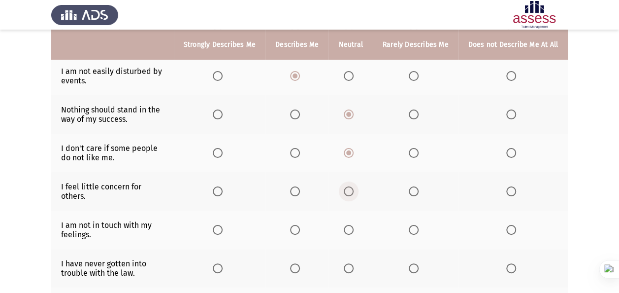
click at [353, 186] on span "Select an option" at bounding box center [349, 191] width 10 height 10
click at [353, 186] on input "Select an option" at bounding box center [349, 191] width 10 height 10
click at [413, 225] on span "Select an option" at bounding box center [414, 230] width 10 height 10
click at [413, 225] on input "Select an option" at bounding box center [414, 230] width 10 height 10
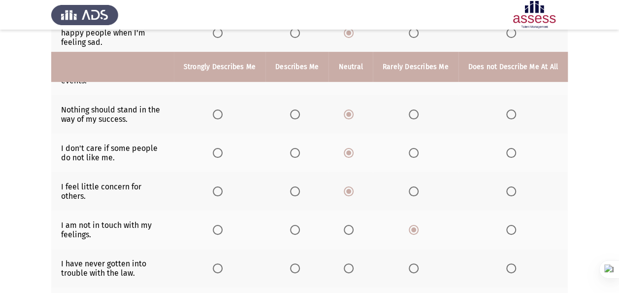
scroll to position [246, 0]
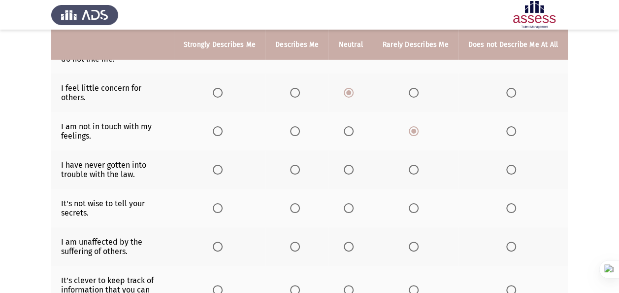
click at [353, 165] on span "Select an option" at bounding box center [349, 170] width 10 height 10
click at [353, 165] on input "Select an option" at bounding box center [349, 170] width 10 height 10
click at [354, 203] on span "Select an option" at bounding box center [349, 208] width 10 height 10
click at [354, 203] on input "Select an option" at bounding box center [349, 208] width 10 height 10
click at [354, 241] on span "Select an option" at bounding box center [349, 246] width 10 height 10
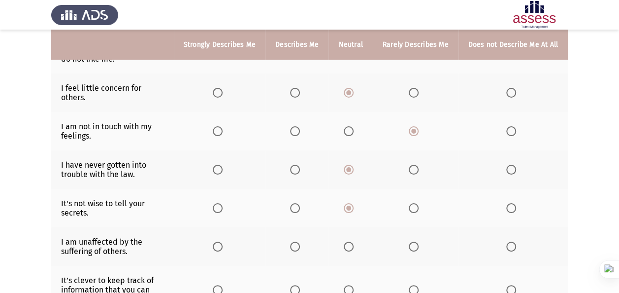
click at [354, 241] on input "Select an option" at bounding box center [349, 246] width 10 height 10
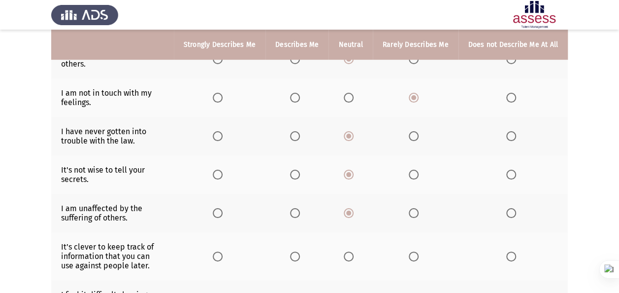
scroll to position [296, 0]
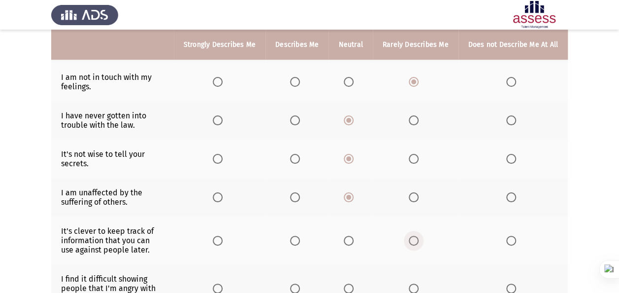
click at [414, 235] on span "Select an option" at bounding box center [414, 240] width 10 height 10
click at [414, 235] on input "Select an option" at bounding box center [414, 240] width 10 height 10
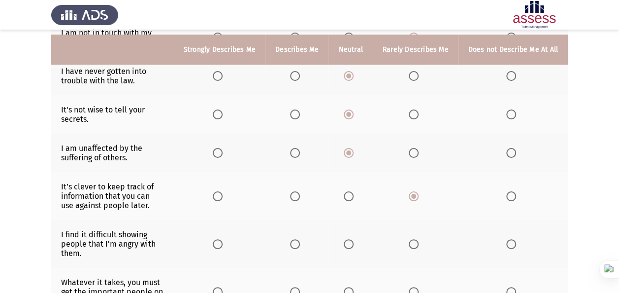
scroll to position [345, 0]
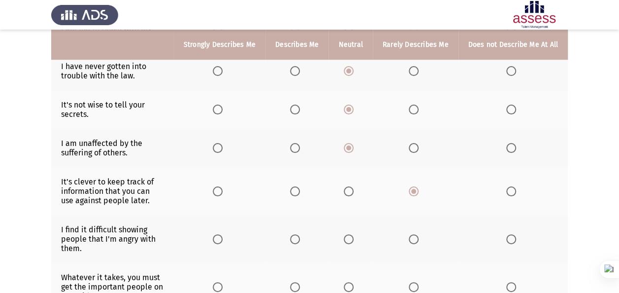
click at [414, 234] on span "Select an option" at bounding box center [414, 239] width 10 height 10
click at [414, 234] on input "Select an option" at bounding box center [414, 239] width 10 height 10
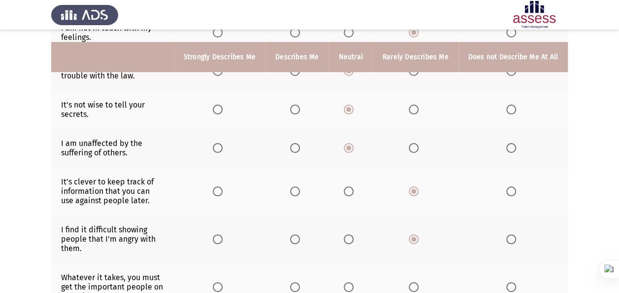
scroll to position [394, 0]
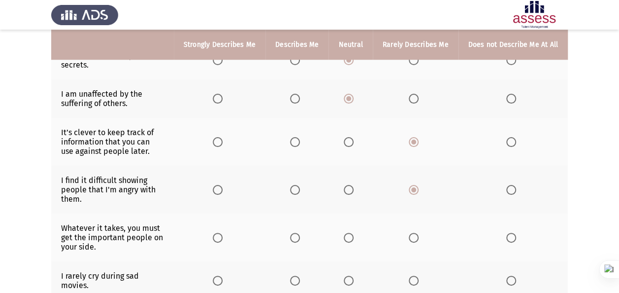
click at [414, 232] on span "Select an option" at bounding box center [414, 237] width 10 height 10
click at [414, 232] on input "Select an option" at bounding box center [414, 237] width 10 height 10
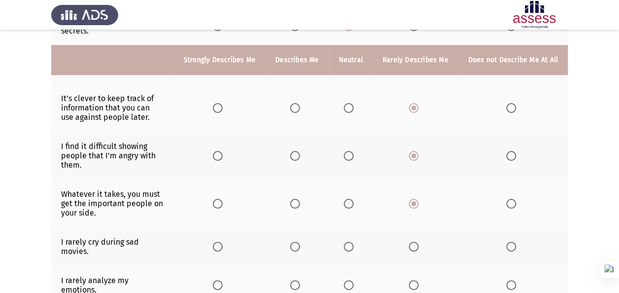
scroll to position [443, 0]
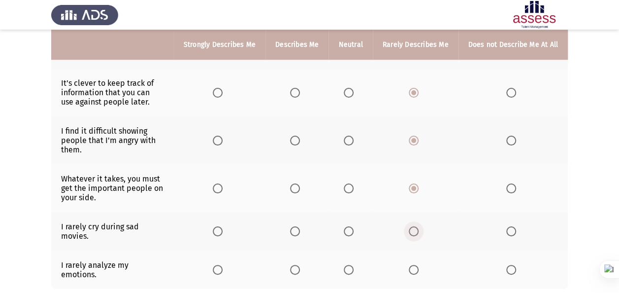
click at [414, 226] on span "Select an option" at bounding box center [414, 231] width 10 height 10
click at [414, 226] on input "Select an option" at bounding box center [414, 231] width 10 height 10
click at [417, 264] on span "Select an option" at bounding box center [414, 269] width 10 height 10
click at [417, 264] on input "Select an option" at bounding box center [414, 269] width 10 height 10
click at [300, 264] on span "Select an option" at bounding box center [295, 269] width 10 height 10
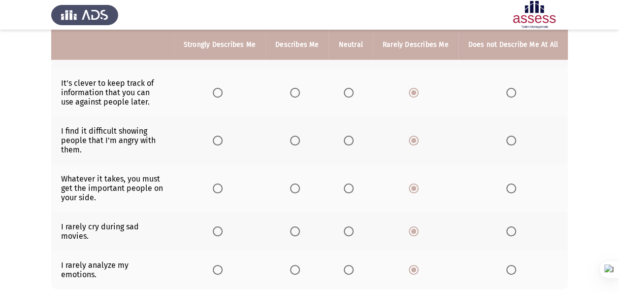
click at [300, 264] on input "Select an option" at bounding box center [295, 269] width 10 height 10
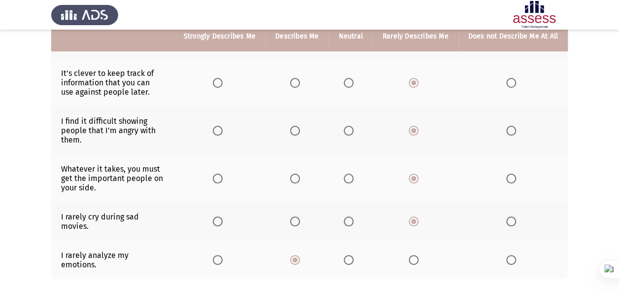
scroll to position [469, 0]
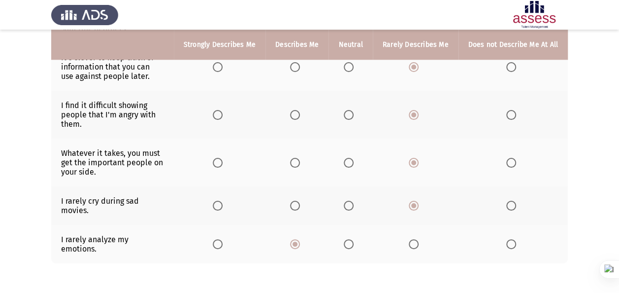
click at [352, 239] on span "Select an option" at bounding box center [349, 244] width 10 height 10
click at [352, 239] on input "Select an option" at bounding box center [349, 244] width 10 height 10
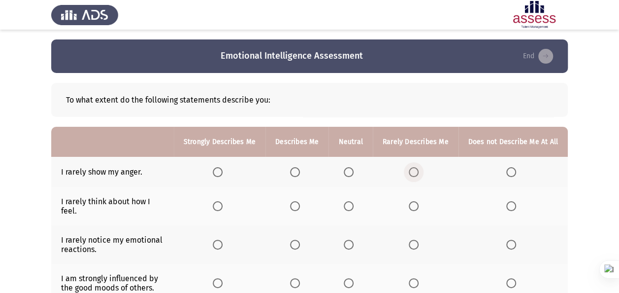
click at [410, 172] on span "Select an option" at bounding box center [414, 172] width 10 height 10
click at [410, 172] on input "Select an option" at bounding box center [414, 172] width 10 height 10
click at [418, 201] on span "Select an option" at bounding box center [414, 206] width 10 height 10
click at [418, 201] on input "Select an option" at bounding box center [414, 206] width 10 height 10
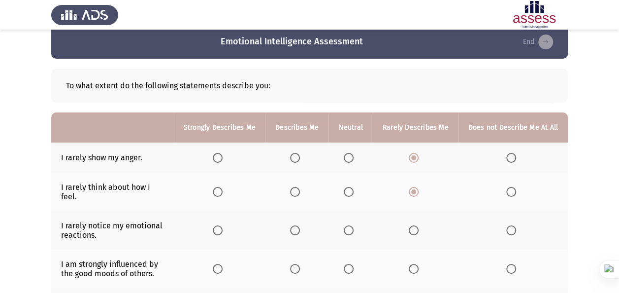
scroll to position [49, 0]
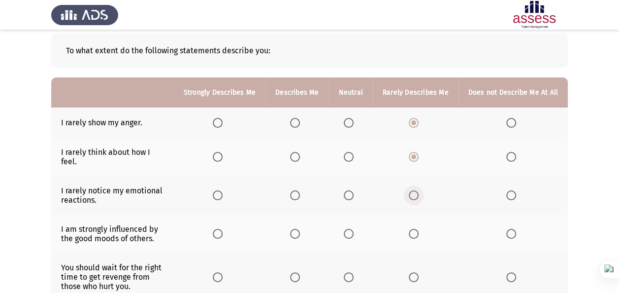
click at [418, 190] on span "Select an option" at bounding box center [414, 195] width 10 height 10
click at [418, 190] on input "Select an option" at bounding box center [414, 195] width 10 height 10
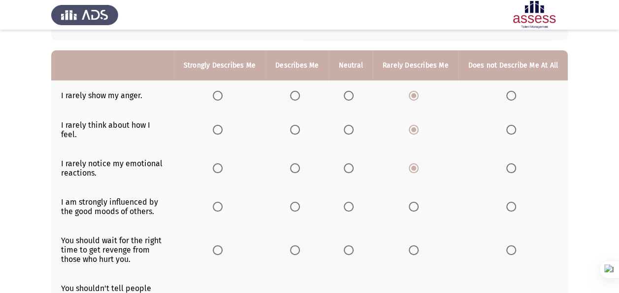
scroll to position [99, 0]
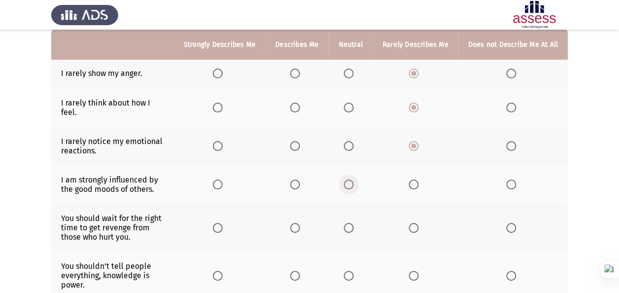
click at [354, 179] on span "Select an option" at bounding box center [349, 184] width 10 height 10
click at [354, 179] on input "Select an option" at bounding box center [349, 184] width 10 height 10
click at [299, 179] on span "Select an option" at bounding box center [295, 184] width 10 height 10
click at [299, 179] on input "Select an option" at bounding box center [295, 184] width 10 height 10
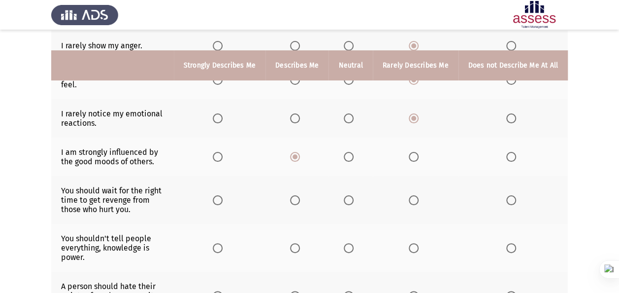
scroll to position [148, 0]
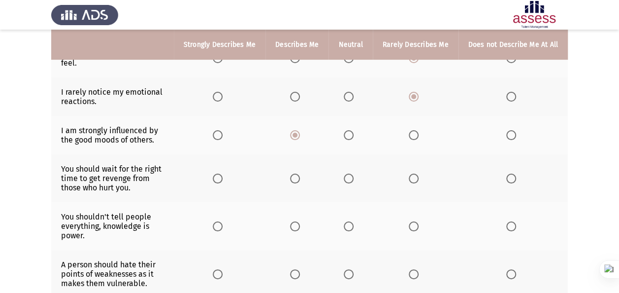
click at [419, 173] on span "Select an option" at bounding box center [414, 178] width 10 height 10
click at [419, 173] on input "Select an option" at bounding box center [414, 178] width 10 height 10
click at [436, 173] on span "Select an option" at bounding box center [511, 178] width 10 height 10
click at [436, 173] on input "Select an option" at bounding box center [511, 178] width 10 height 10
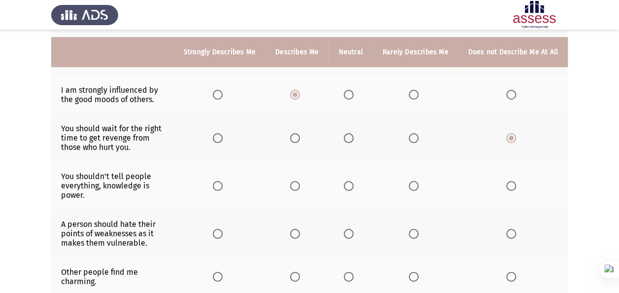
scroll to position [197, 0]
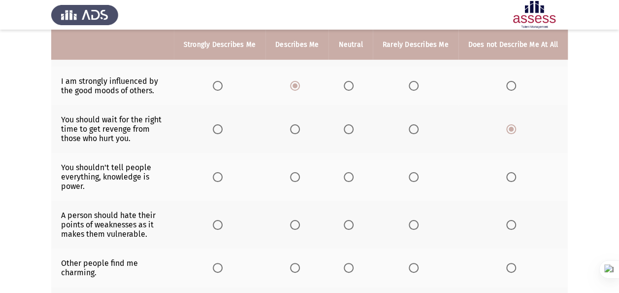
click at [436, 172] on span "Select an option" at bounding box center [511, 177] width 10 height 10
click at [436, 172] on input "Select an option" at bounding box center [511, 177] width 10 height 10
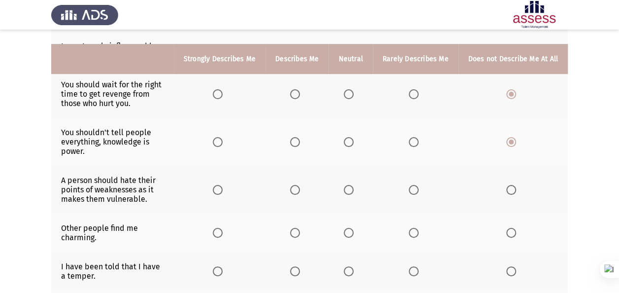
scroll to position [246, 0]
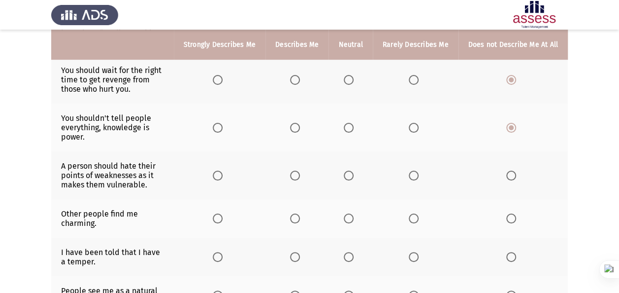
click at [414, 170] on span "Select an option" at bounding box center [414, 175] width 10 height 10
click at [414, 170] on input "Select an option" at bounding box center [414, 175] width 10 height 10
click at [353, 213] on span "Select an option" at bounding box center [349, 218] width 10 height 10
click at [353, 213] on input "Select an option" at bounding box center [349, 218] width 10 height 10
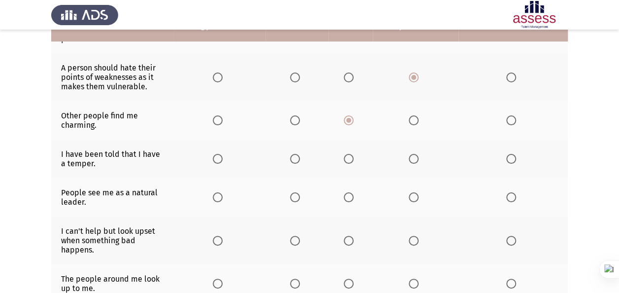
scroll to position [345, 0]
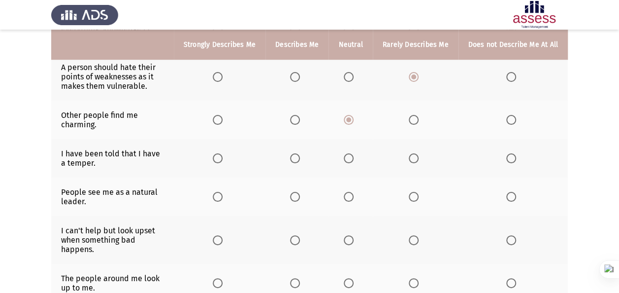
click at [416, 153] on span "Select an option" at bounding box center [414, 158] width 10 height 10
click at [416, 153] on input "Select an option" at bounding box center [414, 158] width 10 height 10
click at [344, 184] on th at bounding box center [351, 196] width 44 height 38
click at [357, 192] on label "Select an option" at bounding box center [351, 197] width 14 height 10
click at [354, 192] on input "Select an option" at bounding box center [349, 197] width 10 height 10
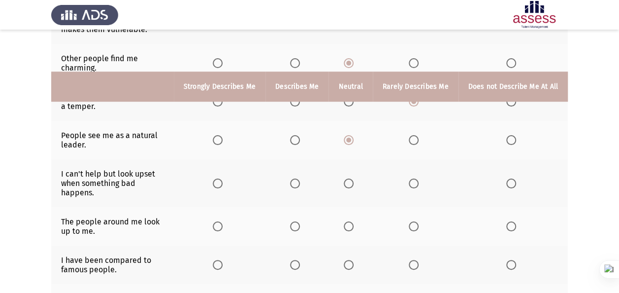
scroll to position [443, 0]
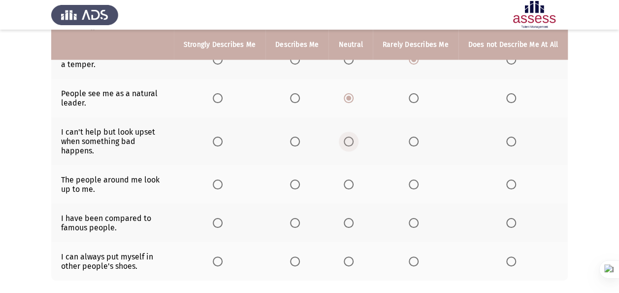
click at [353, 136] on span "Select an option" at bounding box center [349, 141] width 10 height 10
click at [353, 136] on input "Select an option" at bounding box center [349, 141] width 10 height 10
click at [354, 179] on span "Select an option" at bounding box center [349, 184] width 10 height 10
click at [354, 179] on input "Select an option" at bounding box center [349, 184] width 10 height 10
click at [353, 218] on span "Select an option" at bounding box center [349, 223] width 10 height 10
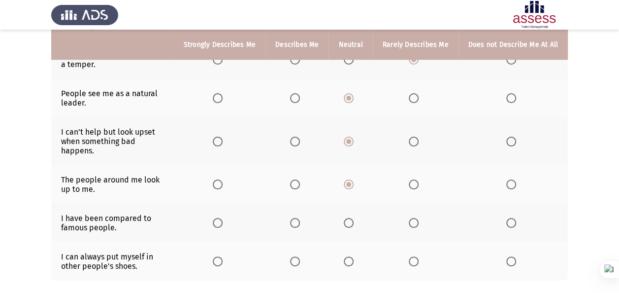
click at [353, 218] on input "Select an option" at bounding box center [349, 223] width 10 height 10
click at [354, 256] on span "Select an option" at bounding box center [349, 261] width 10 height 10
click at [354, 256] on input "Select an option" at bounding box center [349, 261] width 10 height 10
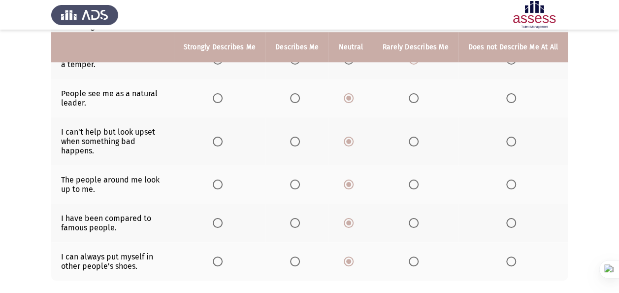
scroll to position [486, 0]
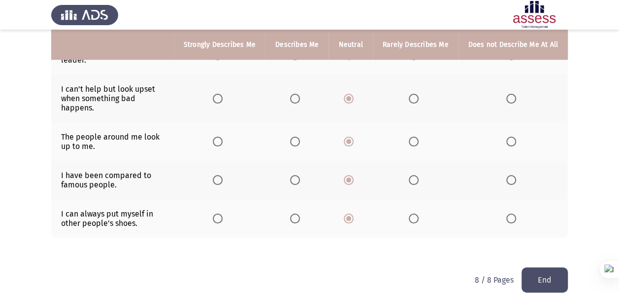
click at [436, 267] on button "End" at bounding box center [545, 279] width 46 height 25
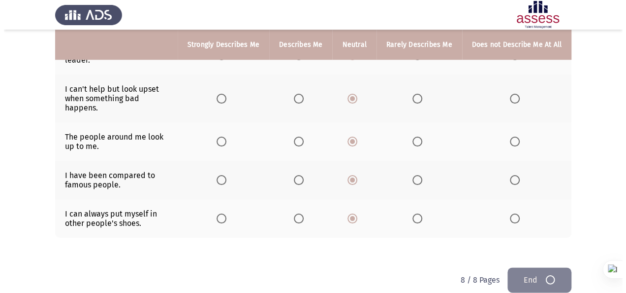
scroll to position [0, 0]
